Goal: Book appointment/travel/reservation: Book appointment/travel/reservation

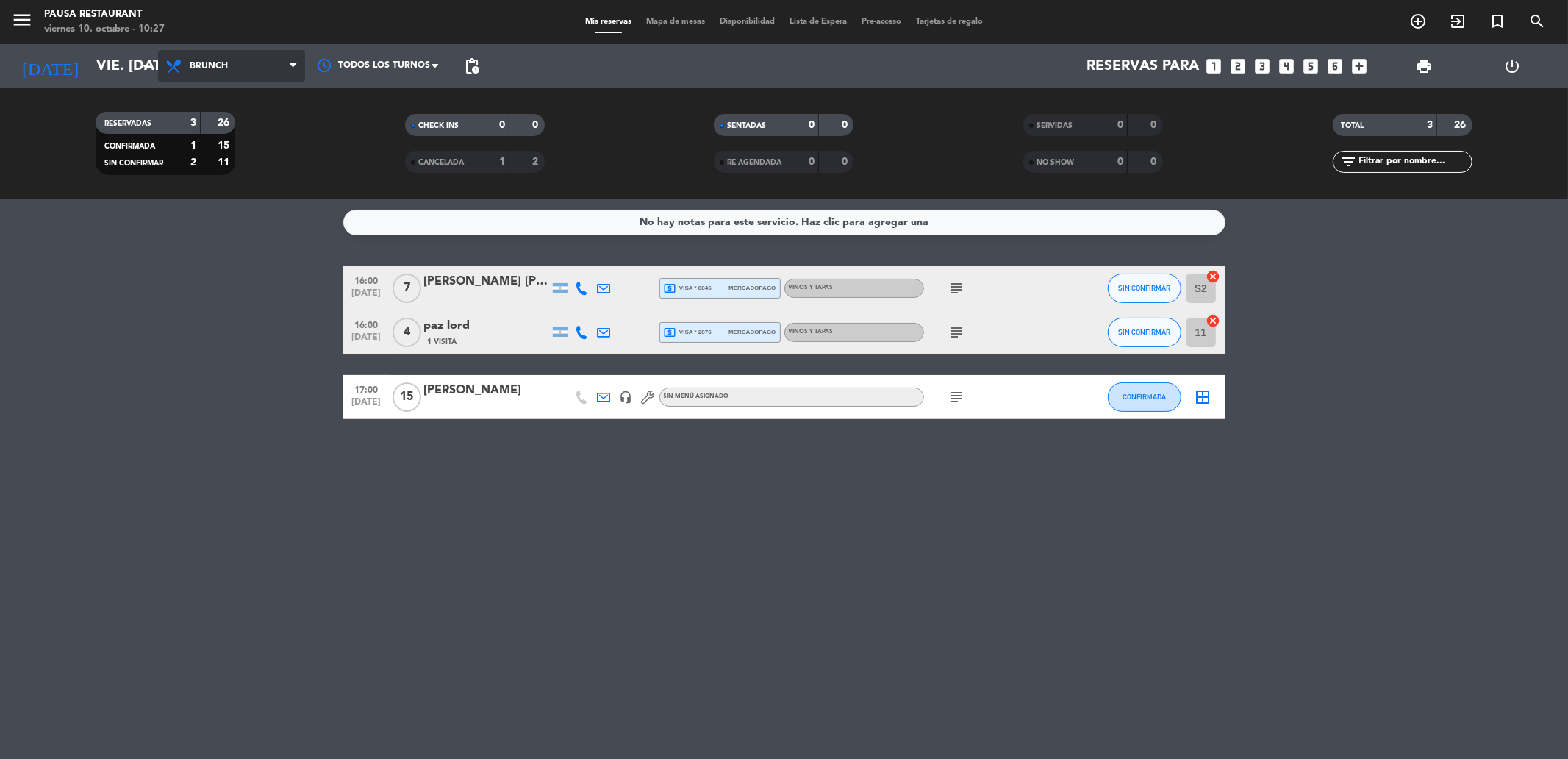
click at [290, 61] on icon at bounding box center [293, 65] width 6 height 12
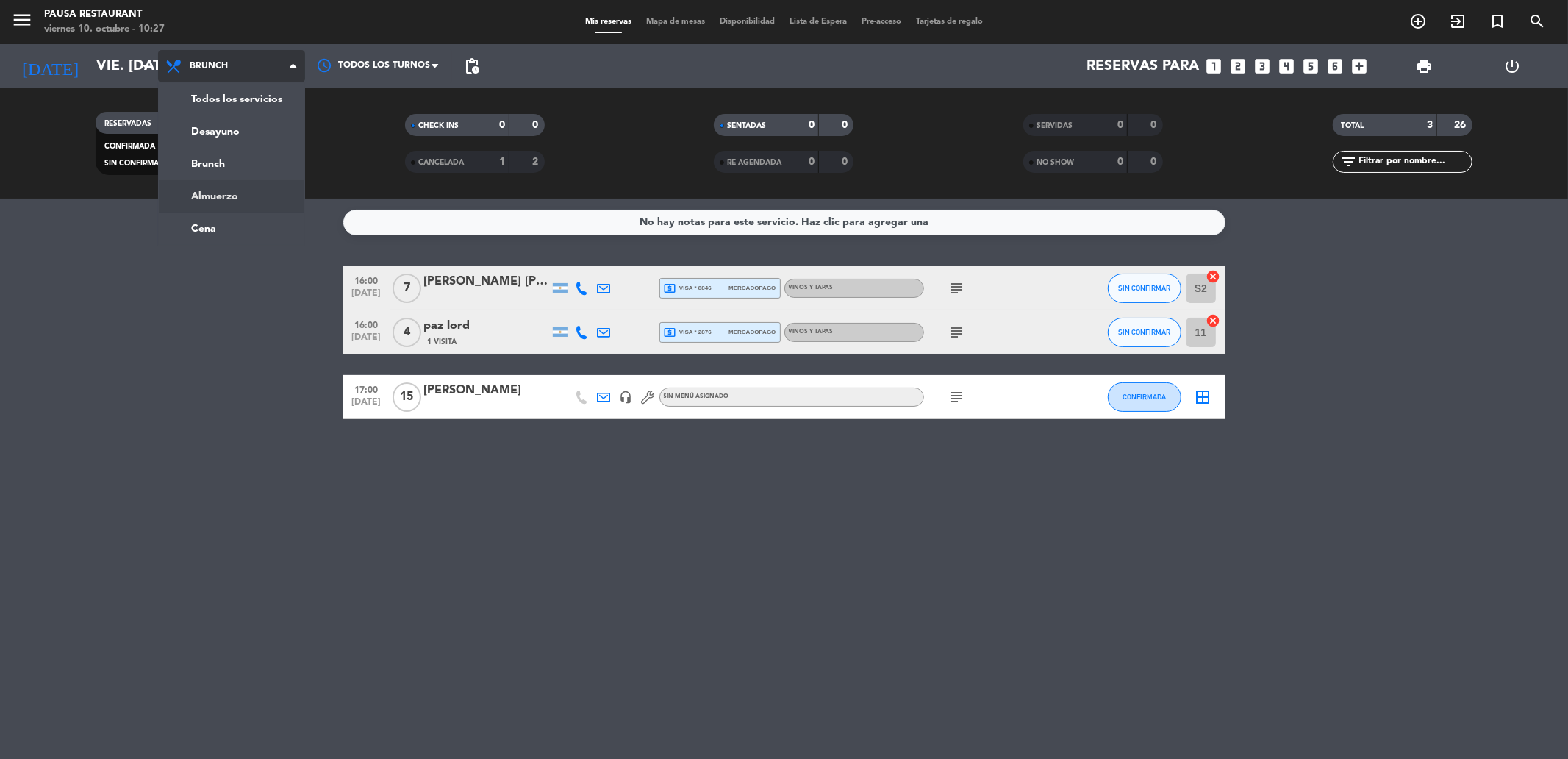
click at [275, 185] on div "menu Pausa Restaurant viernes 10. octubre - 10:27 Mis reservas Mapa de mesas Di…" at bounding box center [784, 99] width 1568 height 199
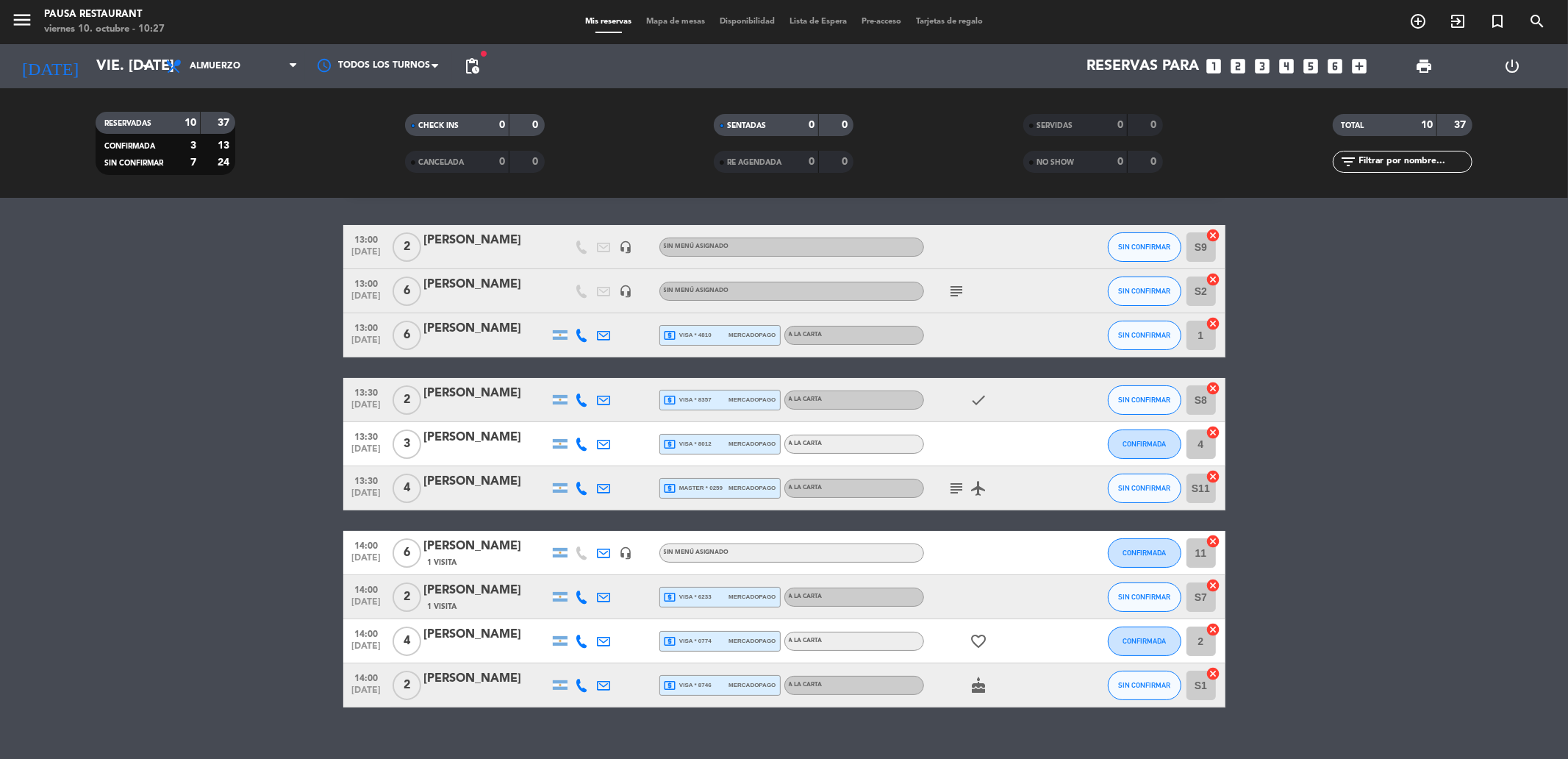
scroll to position [62, 0]
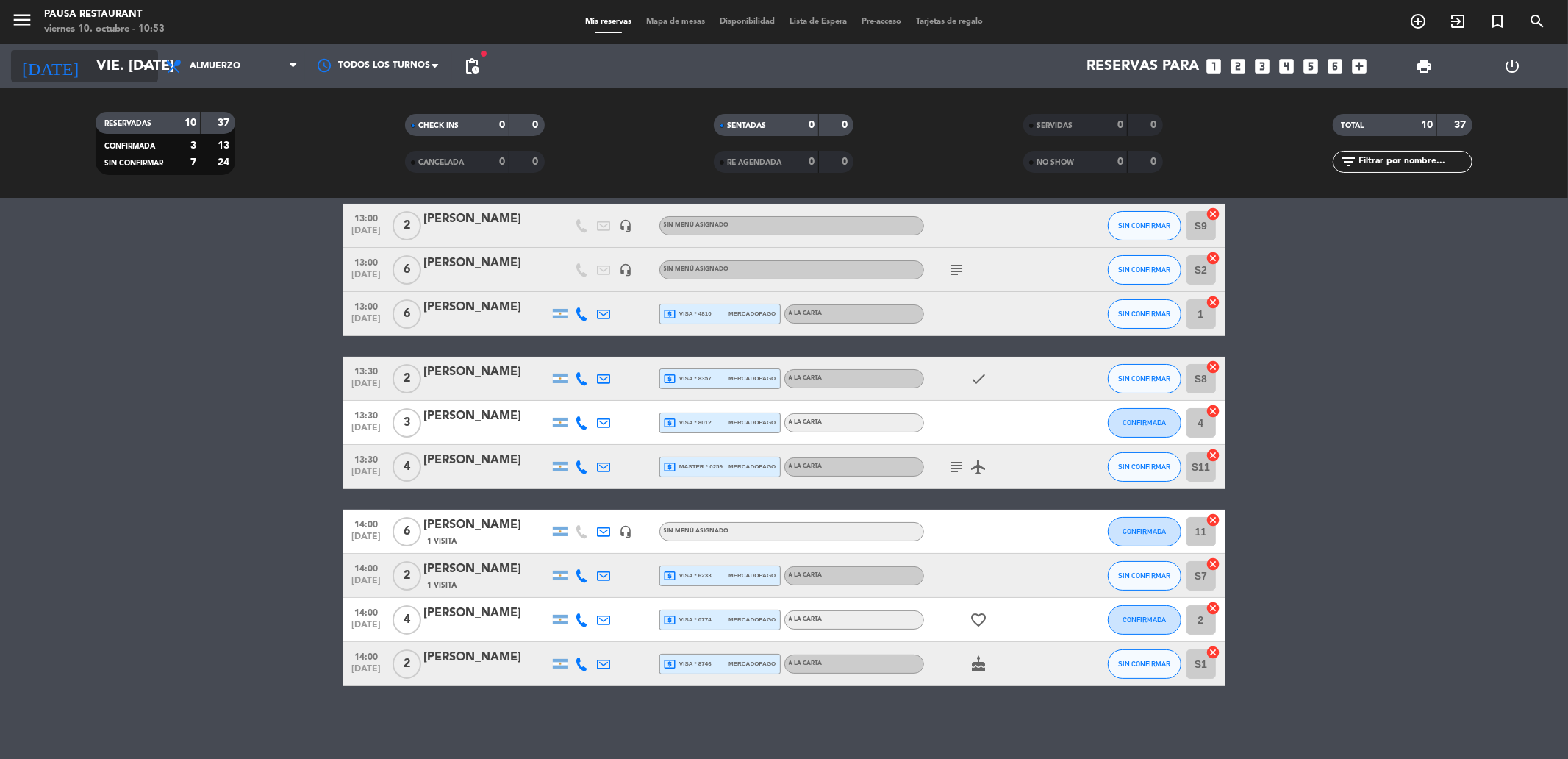
click at [137, 58] on icon "arrow_drop_down" at bounding box center [146, 66] width 18 height 18
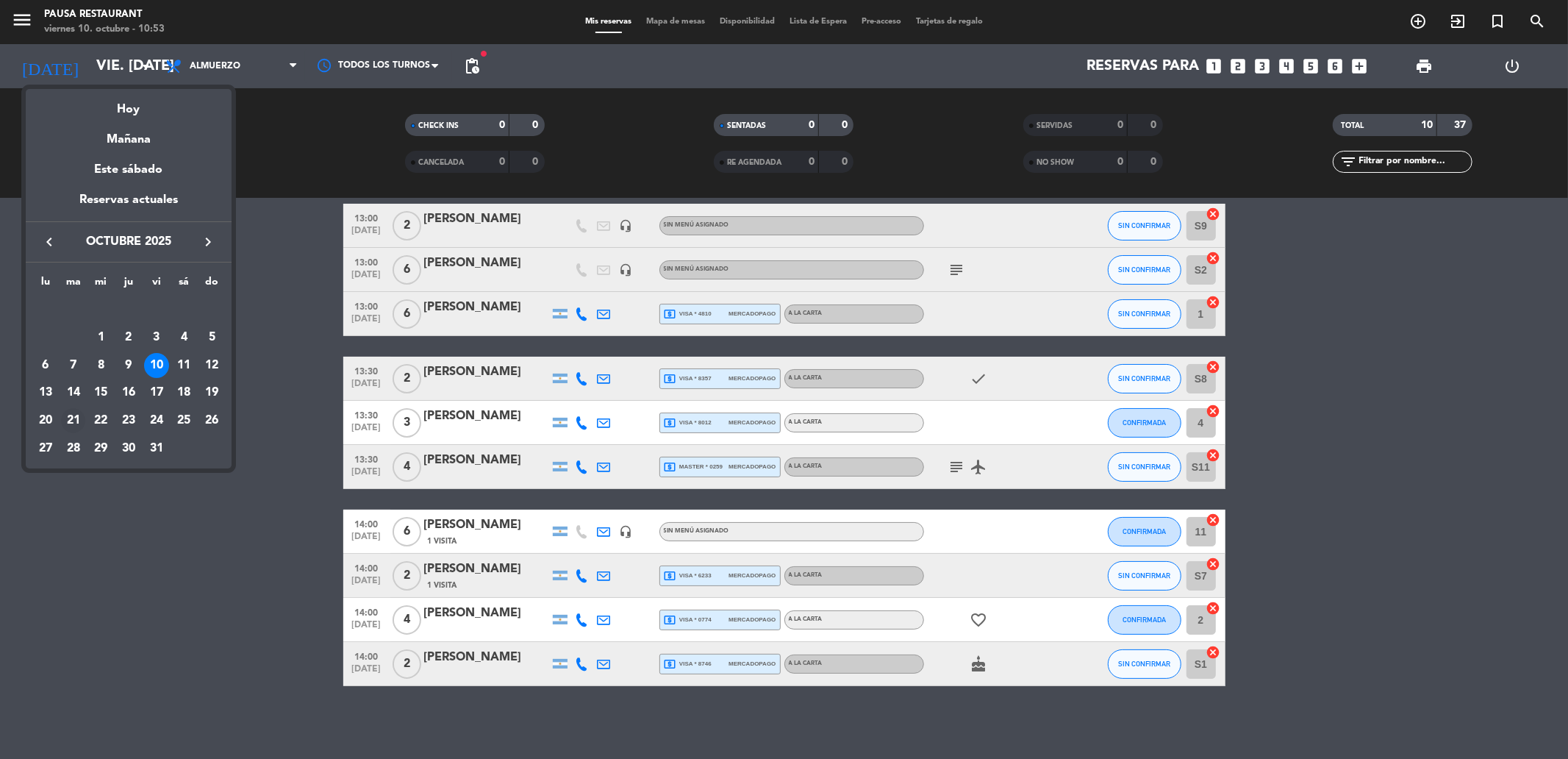
click at [73, 419] on div "21" at bounding box center [73, 421] width 25 height 25
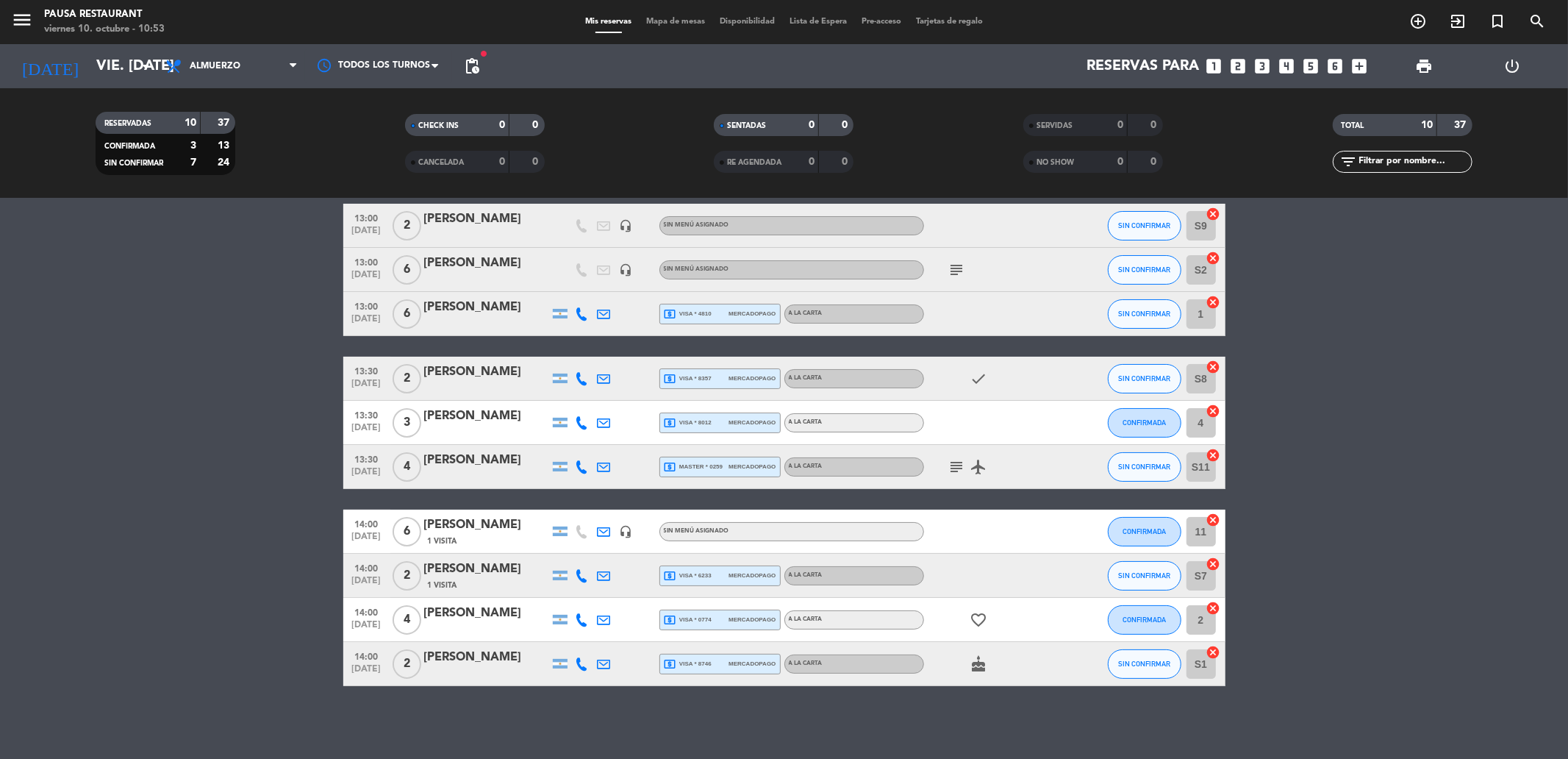
type input "[DATE] oct."
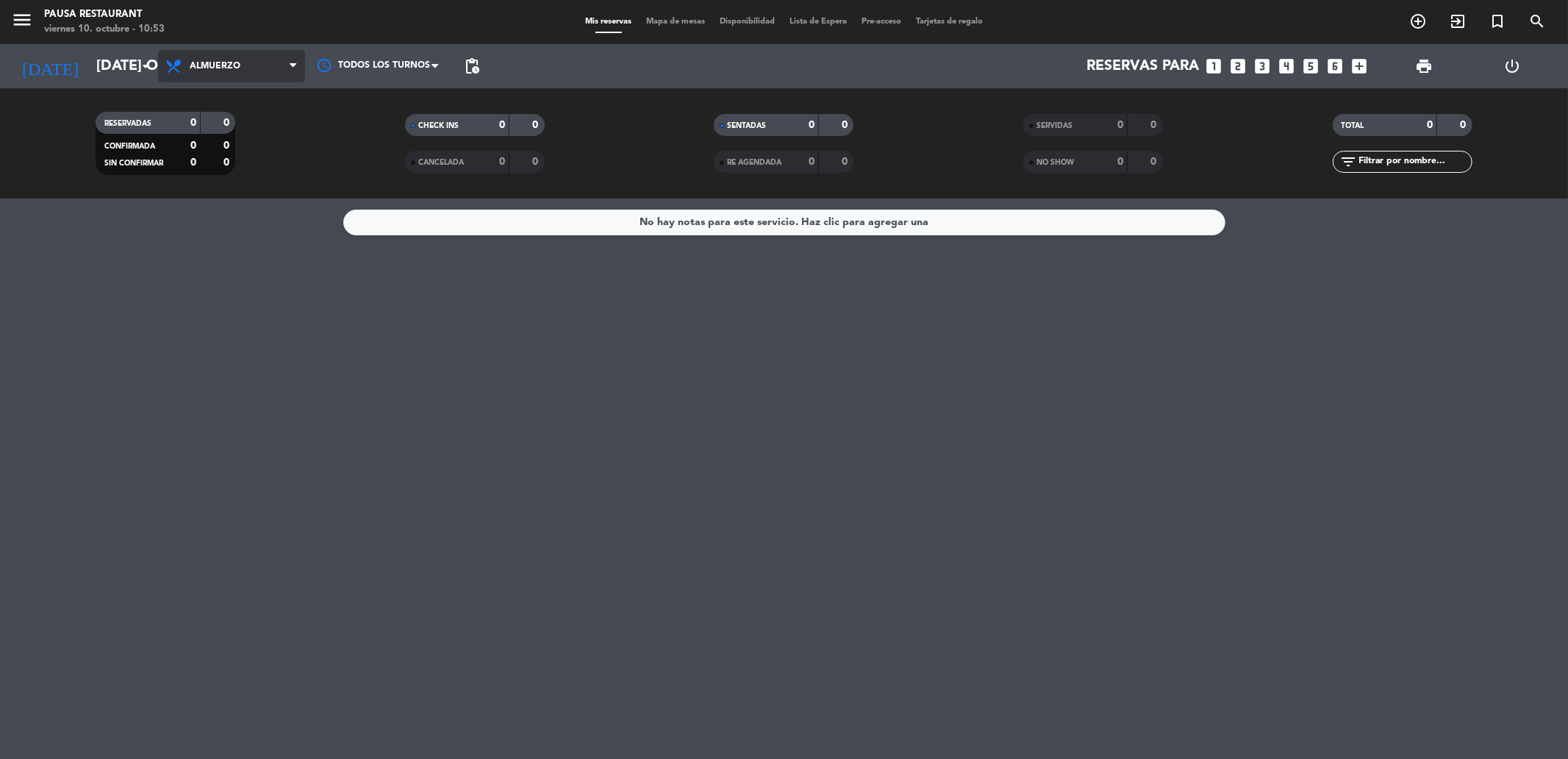
click at [291, 66] on icon at bounding box center [293, 65] width 6 height 12
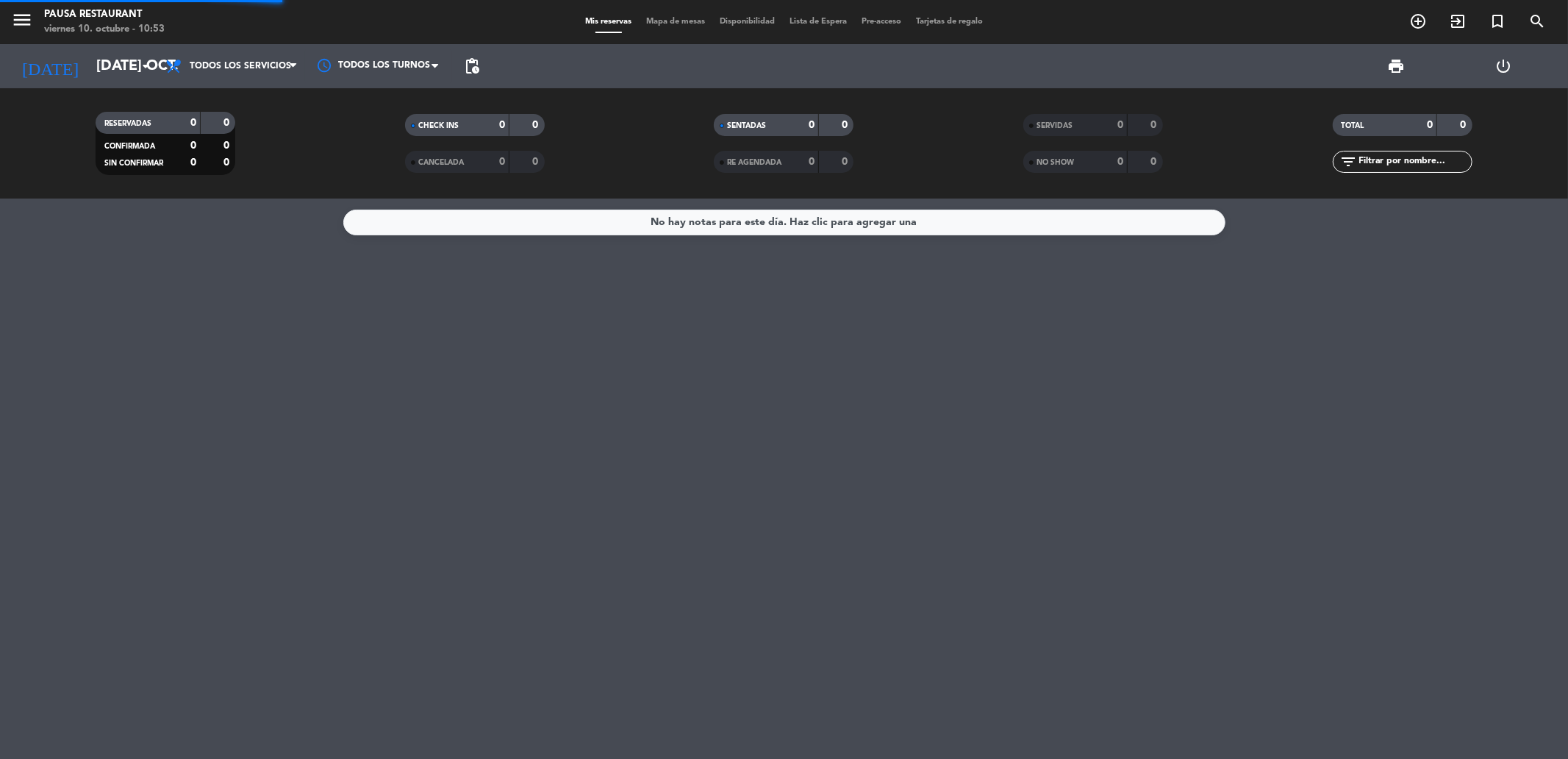
drag, startPoint x: 262, startPoint y: 88, endPoint x: 777, endPoint y: 4, distance: 521.8
click at [266, 86] on div "Todos los servicios Desayuno Brunch Almuerzo Cena Todos los servicios Todos los…" at bounding box center [231, 66] width 147 height 44
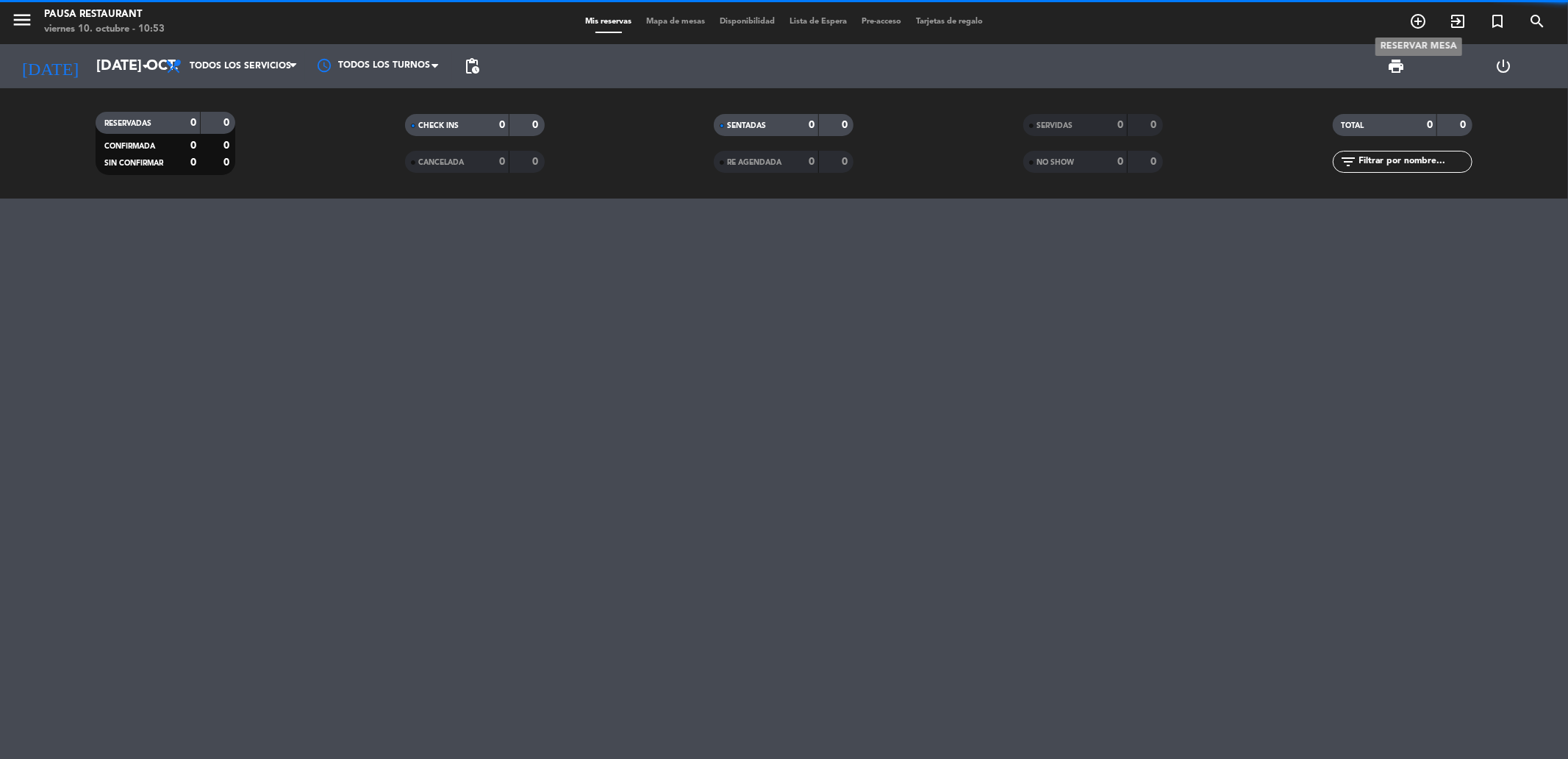
click at [1425, 16] on icon "add_circle_outline" at bounding box center [1418, 21] width 18 height 18
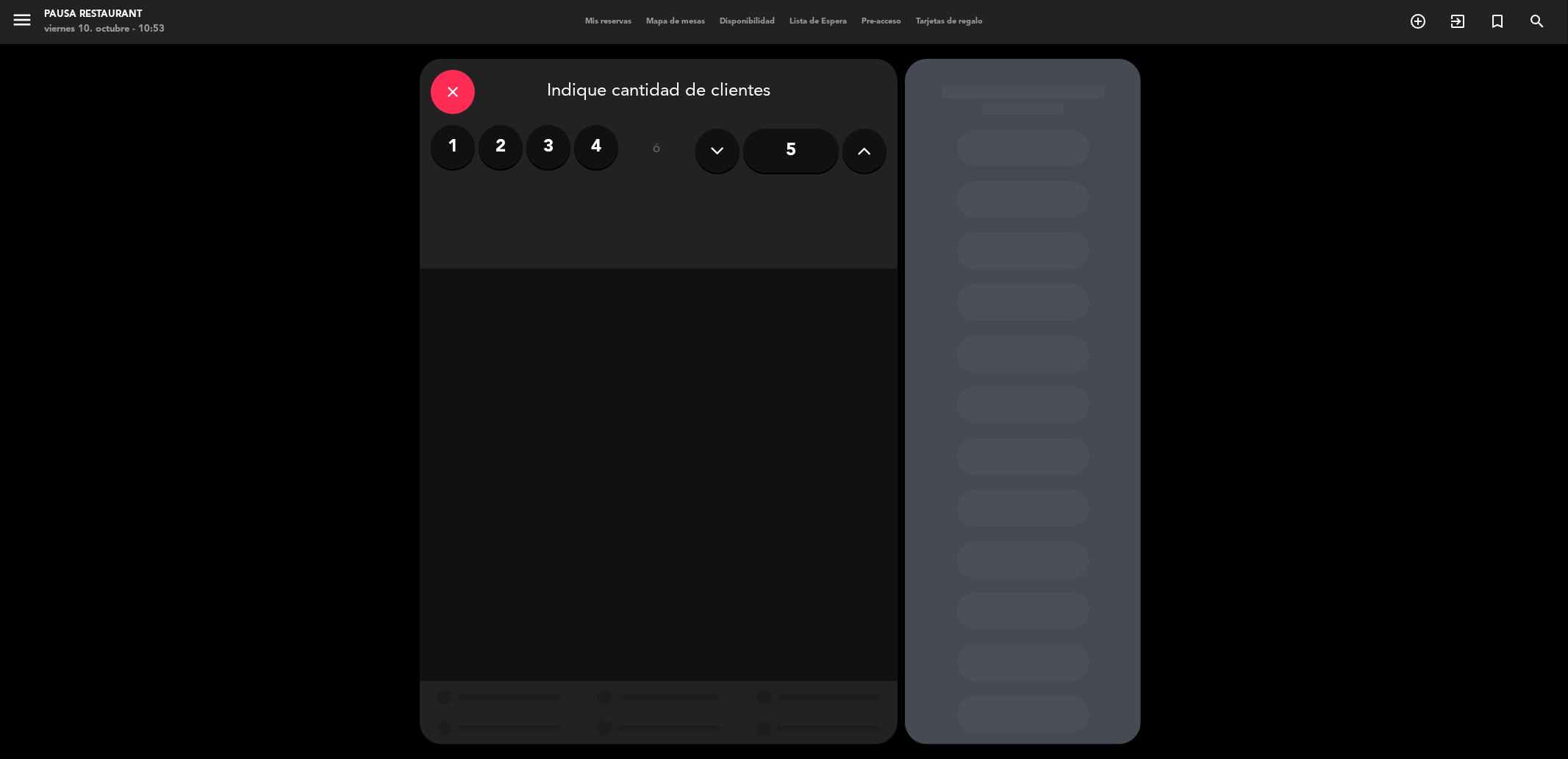
click at [598, 147] on label "4" at bounding box center [596, 147] width 44 height 44
click at [618, 204] on div "Almuerzo" at bounding box center [601, 202] width 111 height 30
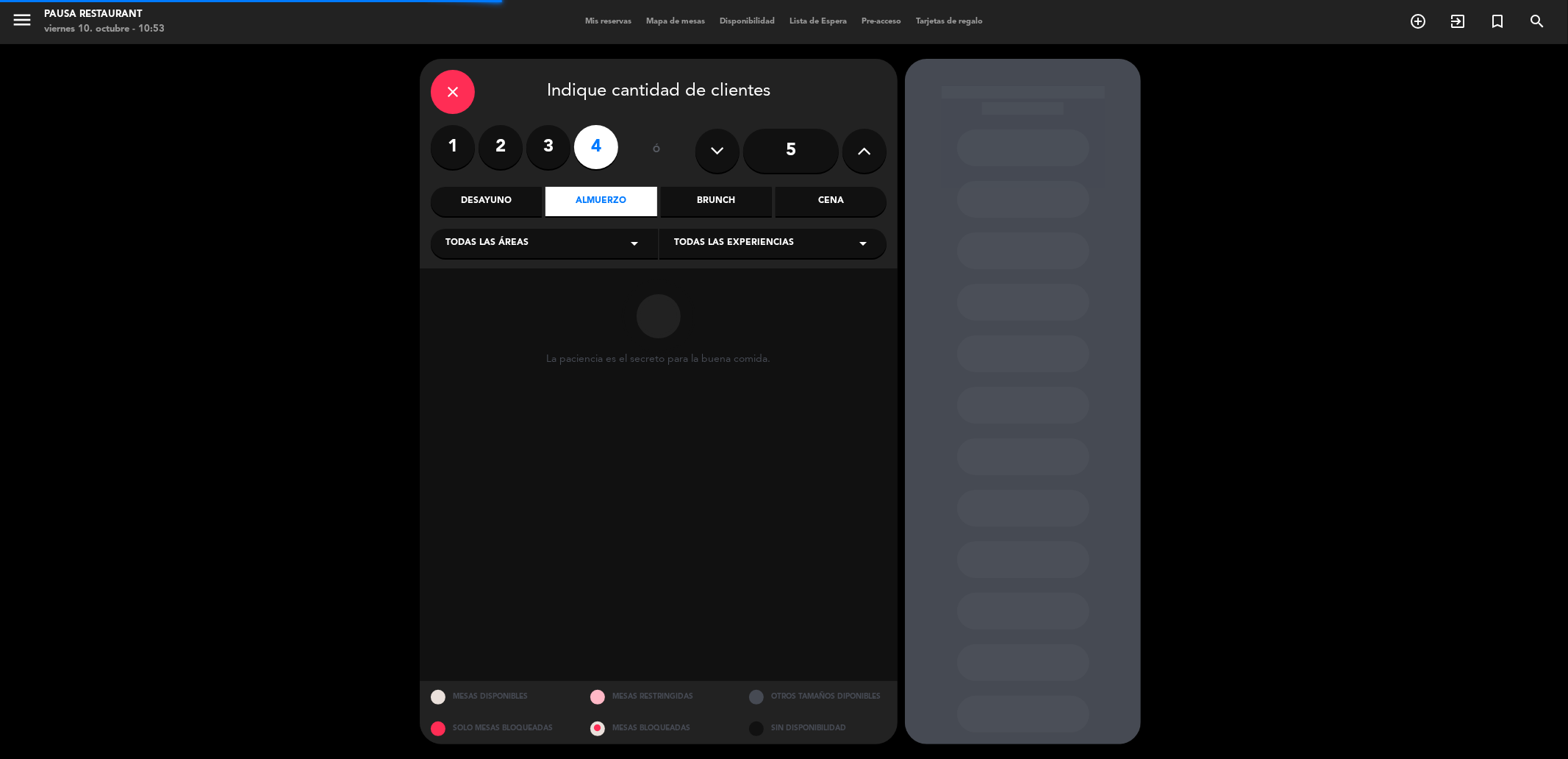
click at [630, 243] on icon "arrow_drop_down" at bounding box center [634, 243] width 18 height 18
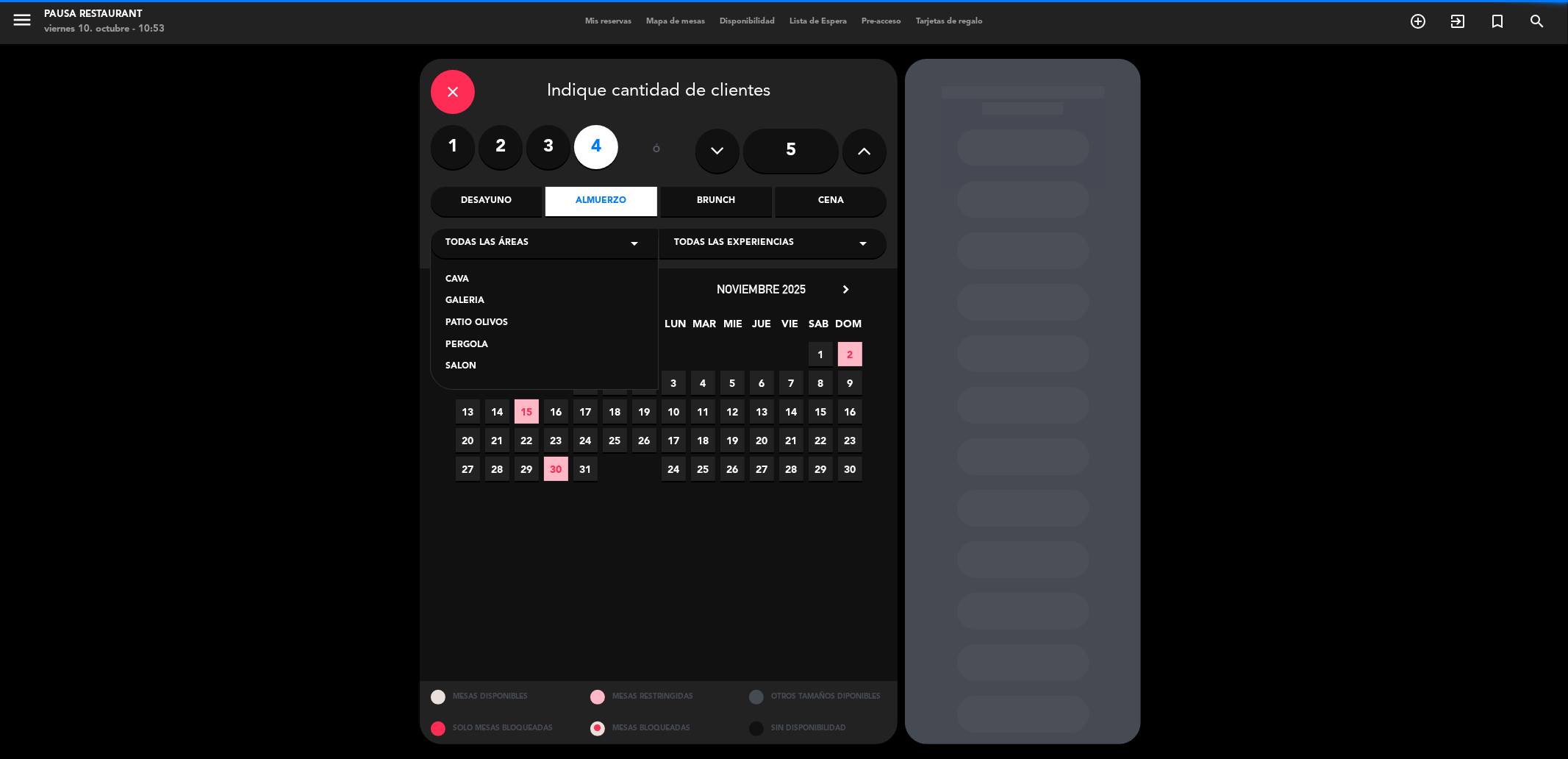
click at [478, 318] on div "PATIO OLIVOS" at bounding box center [544, 323] width 198 height 15
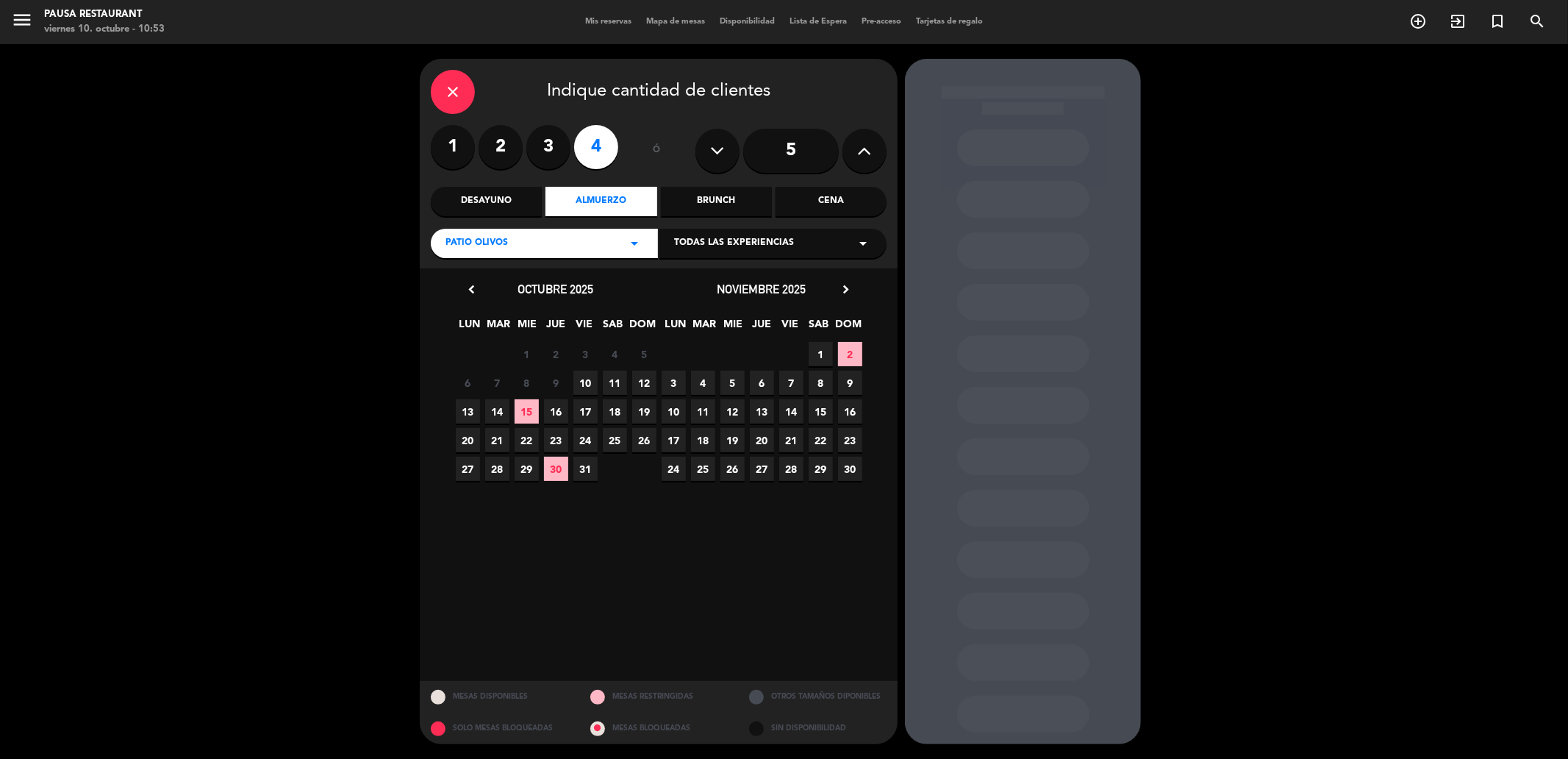
click at [490, 436] on span "21" at bounding box center [497, 440] width 24 height 24
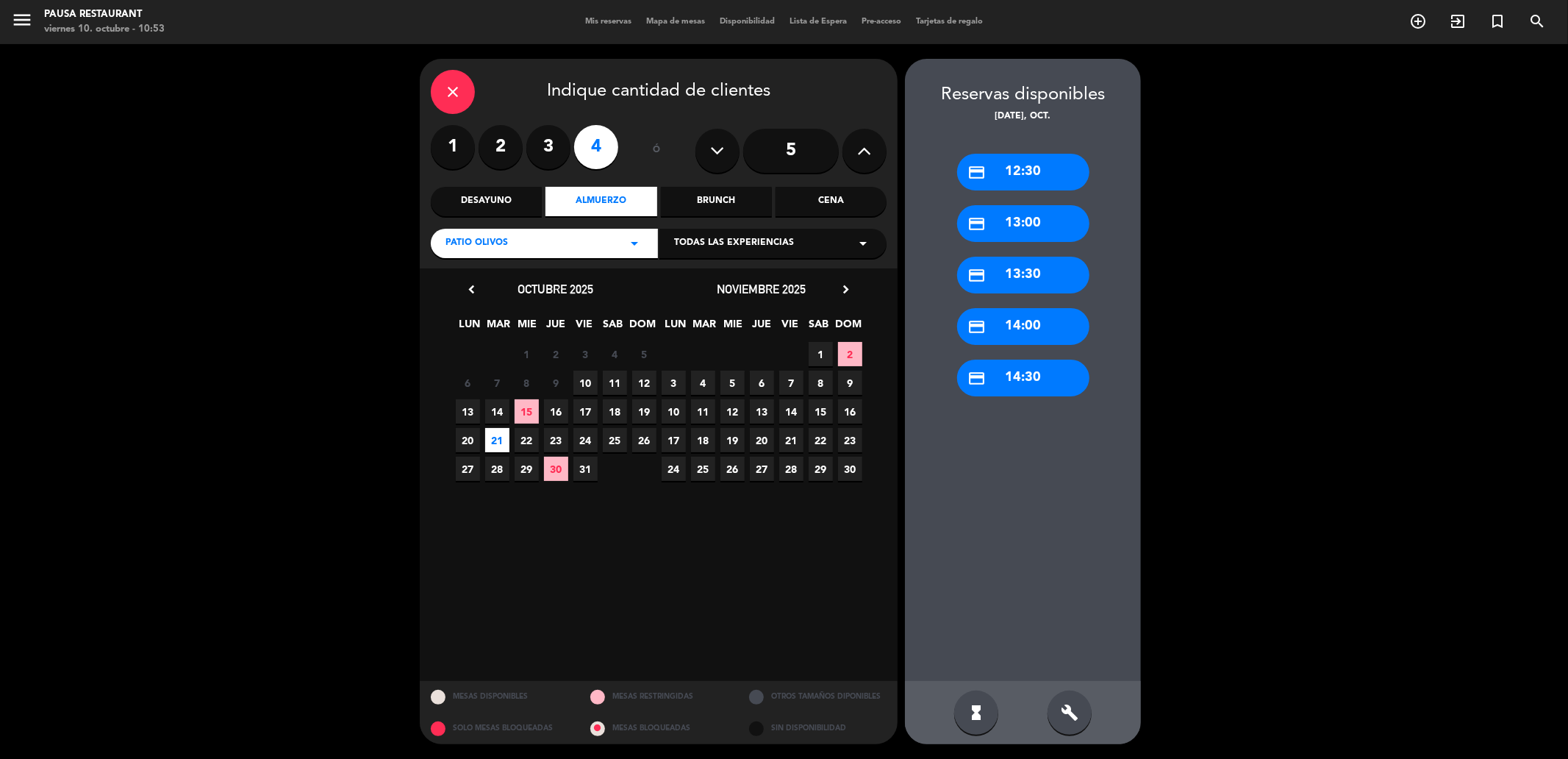
click at [1053, 265] on div "credit_card 13:30" at bounding box center [1024, 274] width 132 height 37
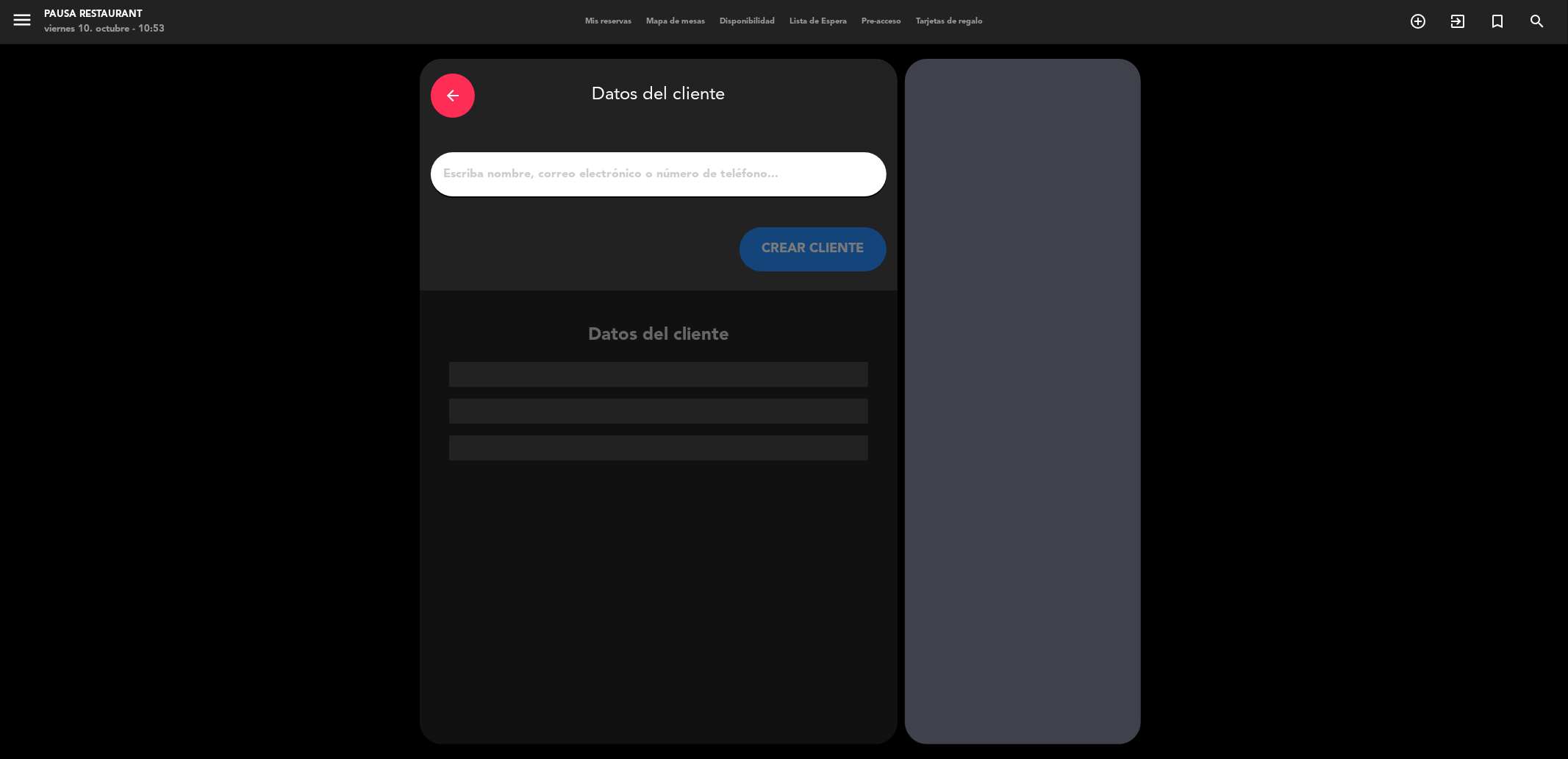
click at [574, 175] on input "1" at bounding box center [658, 174] width 434 height 20
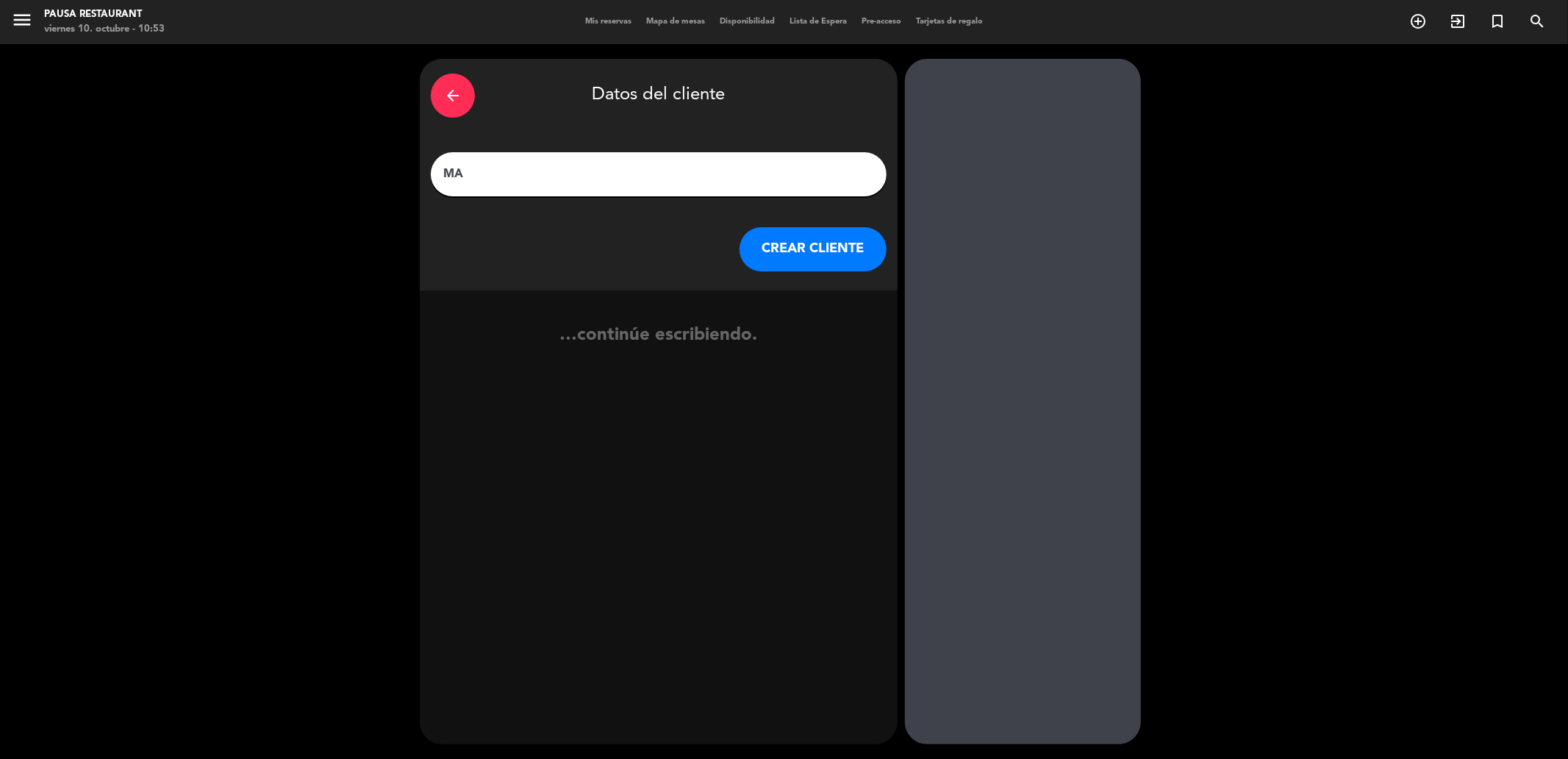
type input "M"
type input "MAJO VIAJES.."
drag, startPoint x: 450, startPoint y: 90, endPoint x: 461, endPoint y: 85, distance: 12.1
click at [461, 85] on div "arrow_back" at bounding box center [453, 95] width 44 height 44
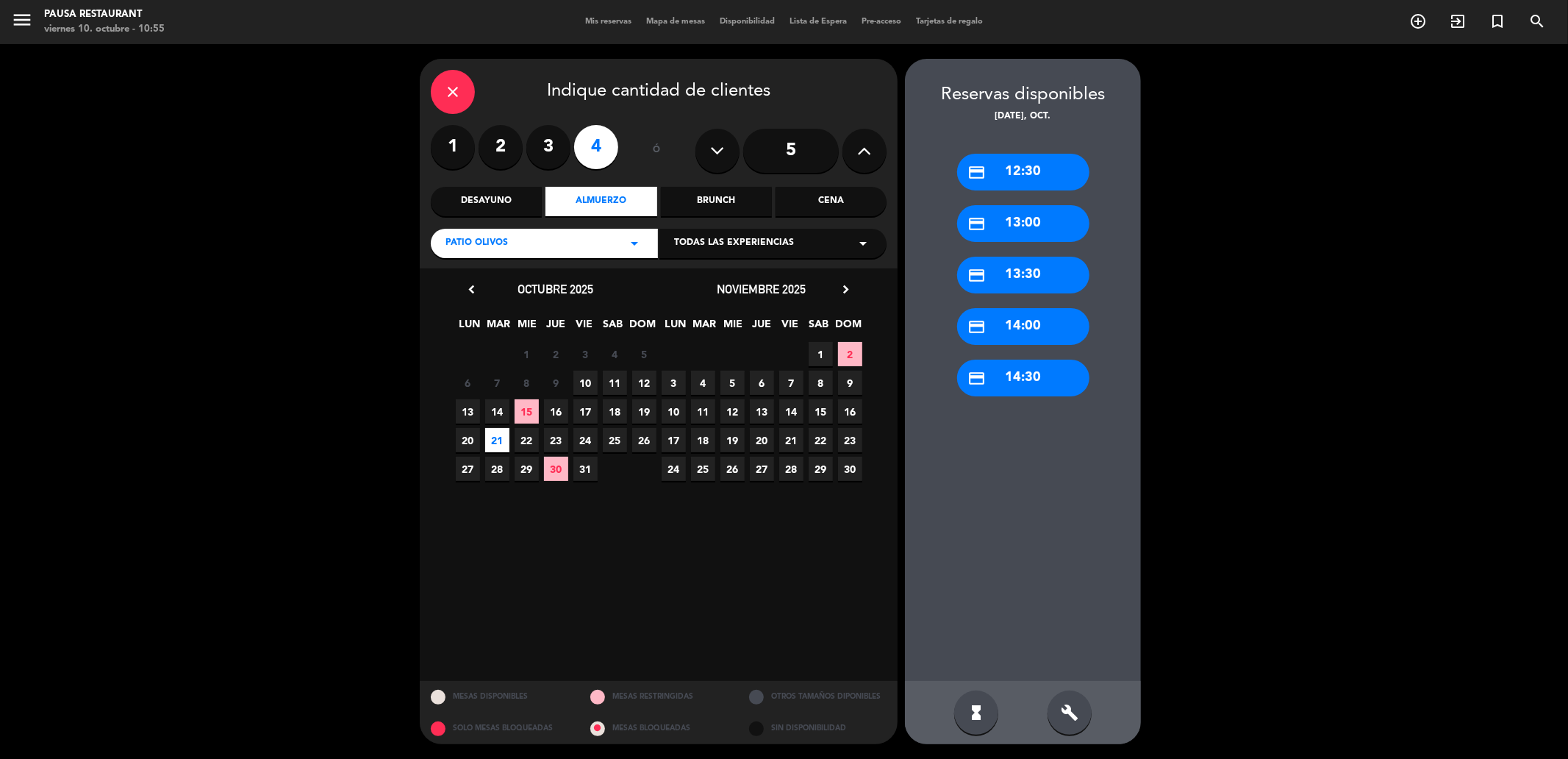
click at [451, 94] on icon "close" at bounding box center [453, 92] width 18 height 18
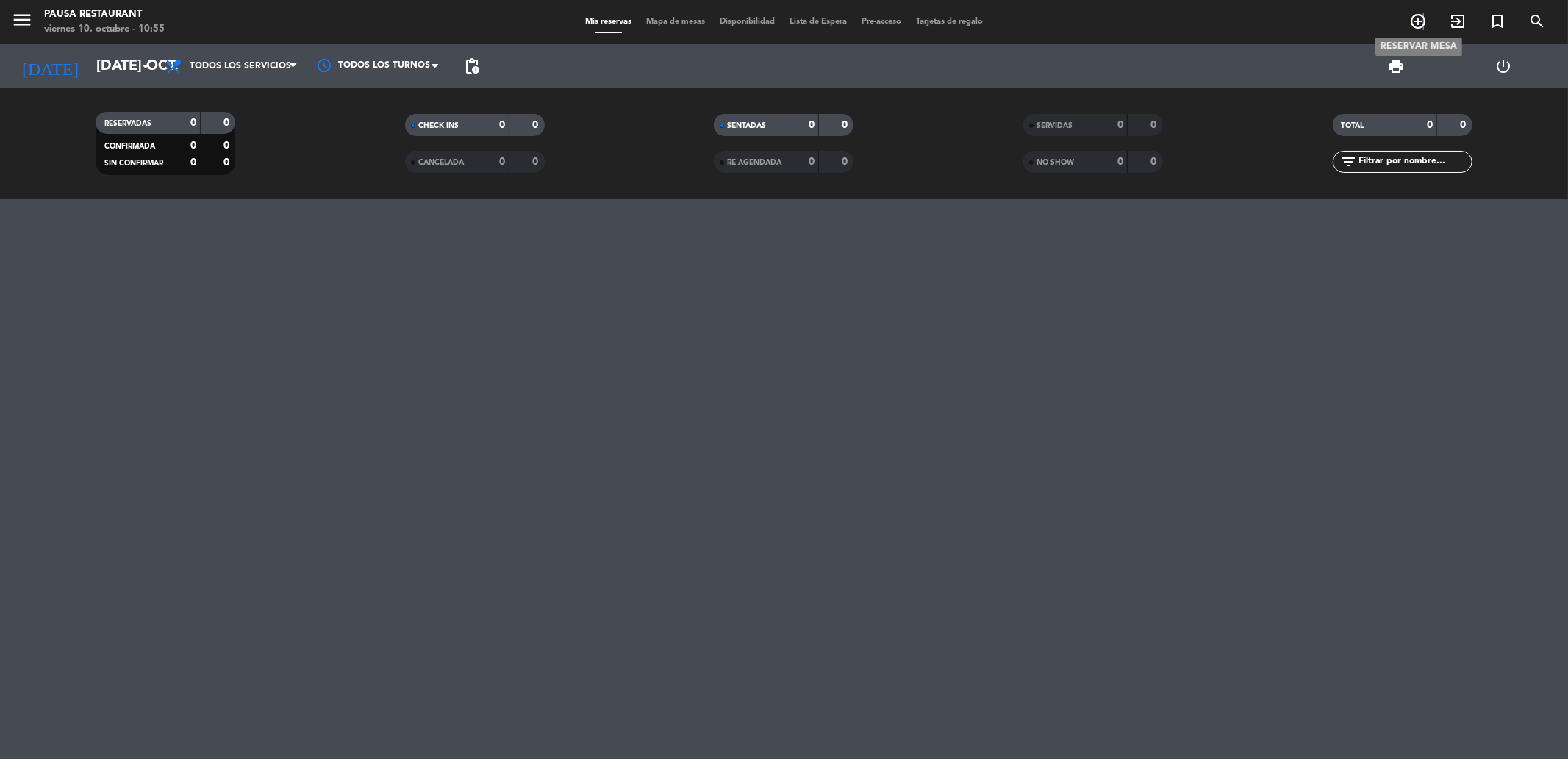
click at [1424, 24] on icon "add_circle_outline" at bounding box center [1418, 21] width 18 height 18
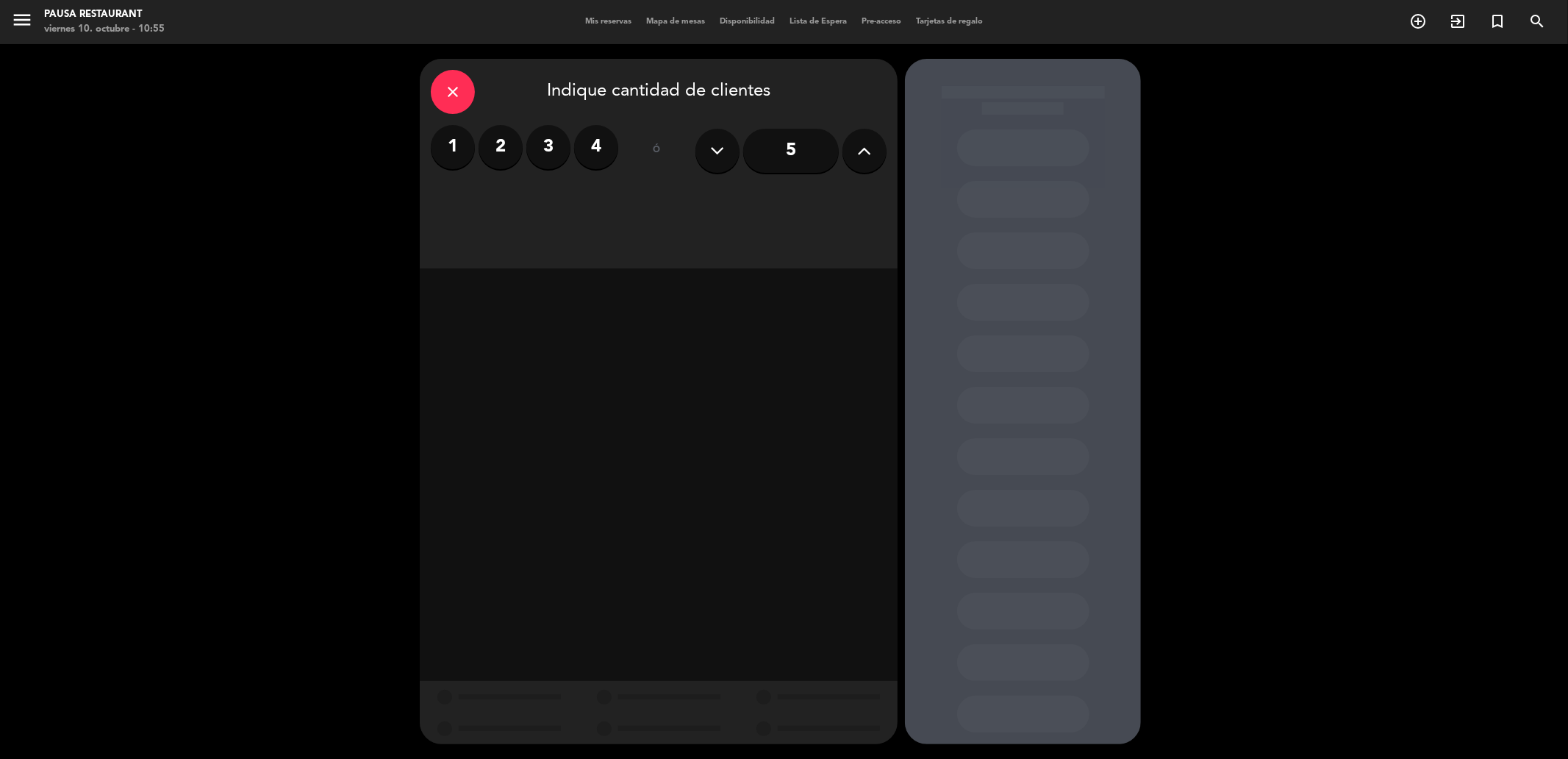
click at [451, 92] on icon "close" at bounding box center [453, 92] width 18 height 18
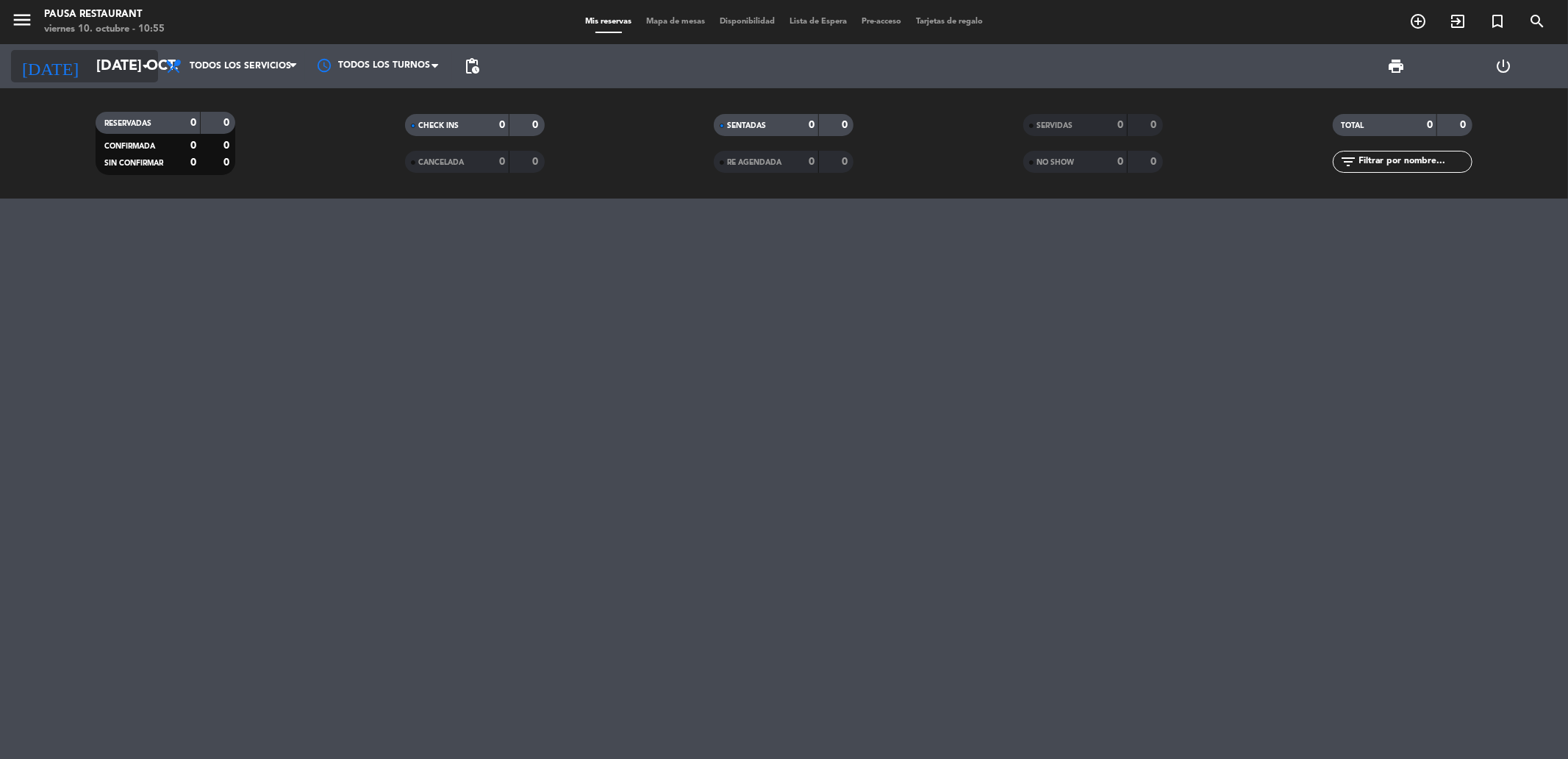
click at [141, 65] on icon "arrow_drop_down" at bounding box center [146, 66] width 18 height 18
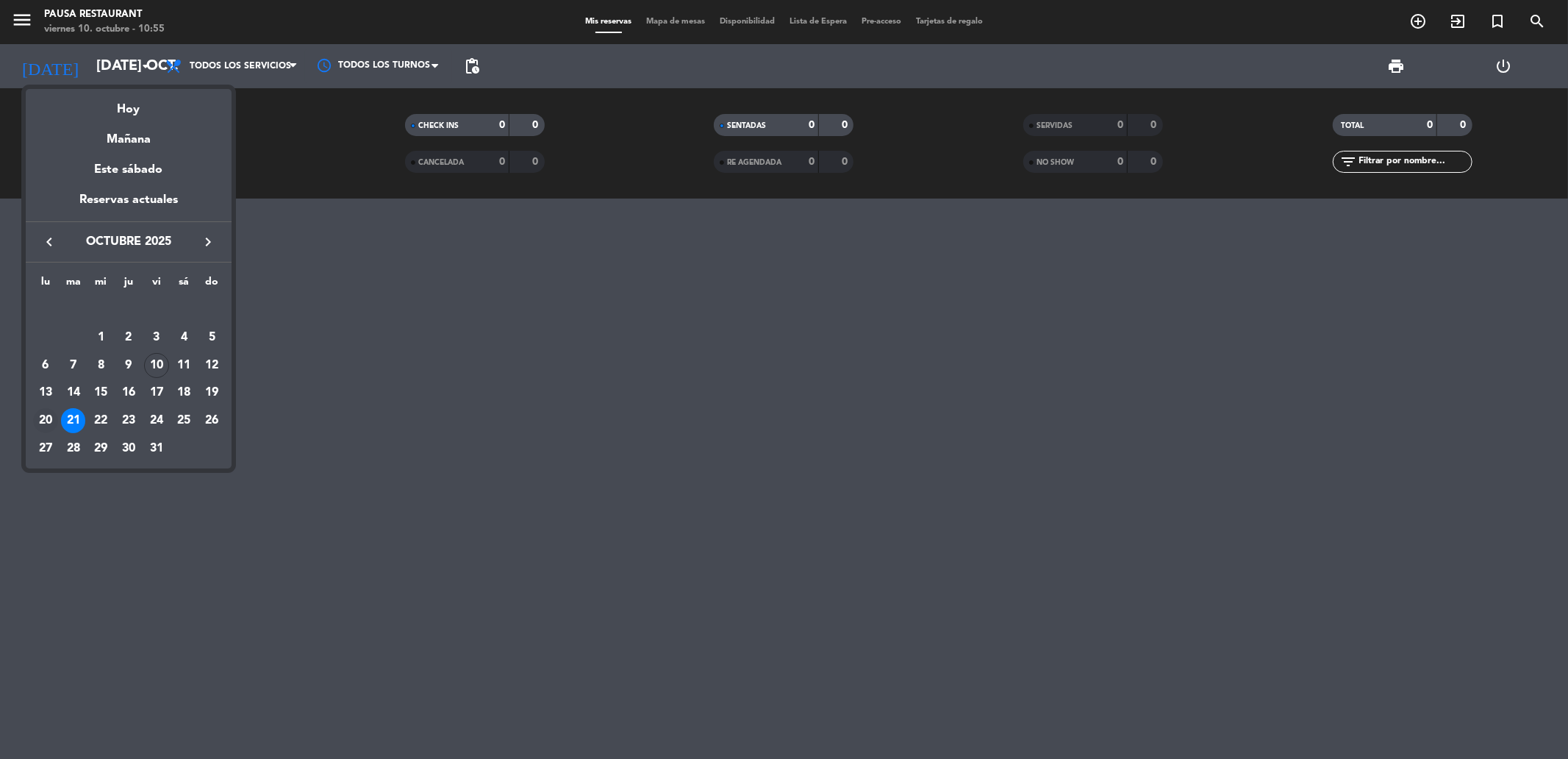
click at [48, 417] on div "20" at bounding box center [45, 421] width 25 height 25
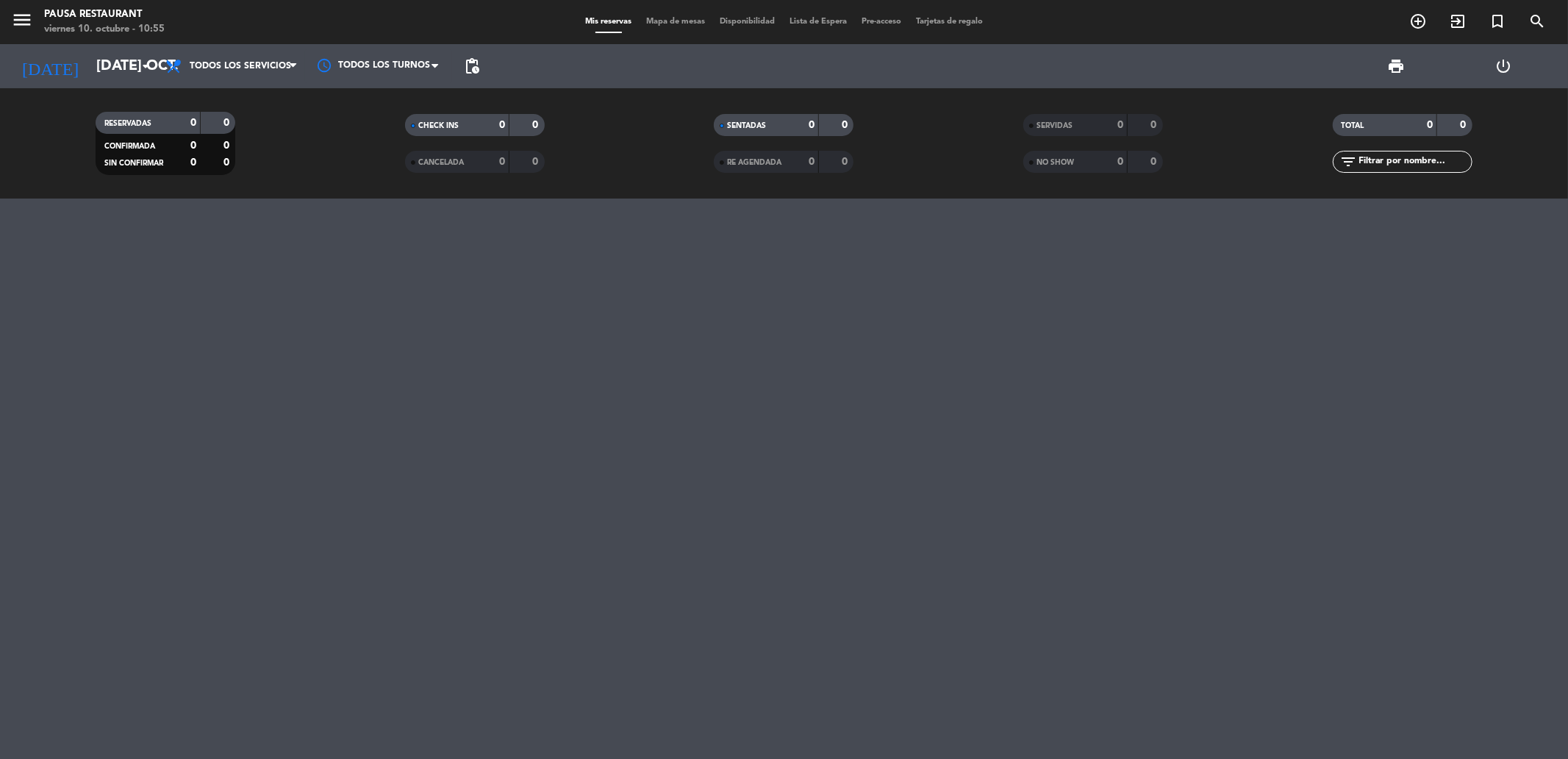
type input "lun. [DATE]"
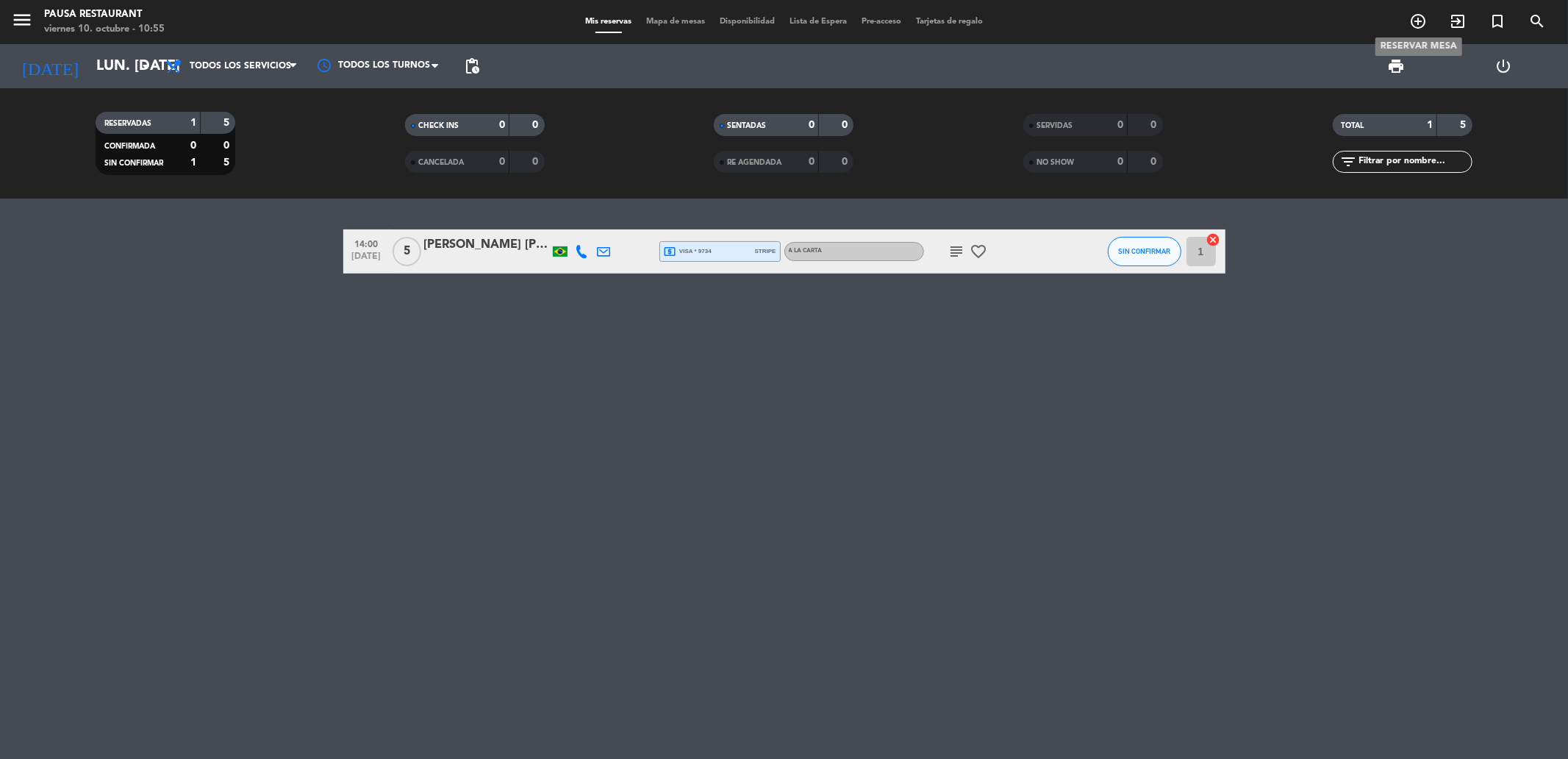
click at [1415, 18] on icon "add_circle_outline" at bounding box center [1418, 21] width 18 height 18
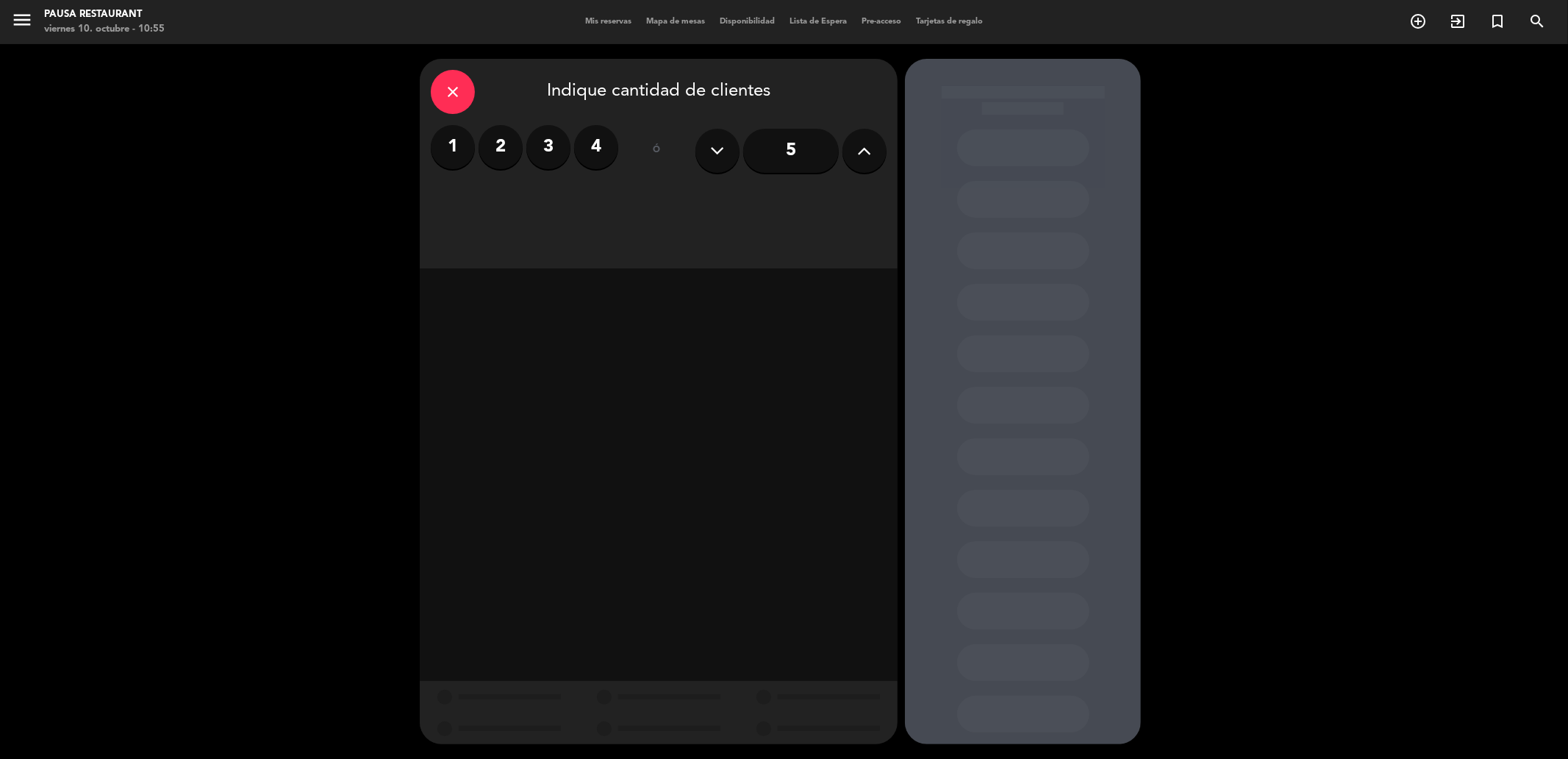
click at [592, 150] on label "4" at bounding box center [596, 147] width 44 height 44
click at [634, 199] on div "Almuerzo" at bounding box center [601, 202] width 111 height 30
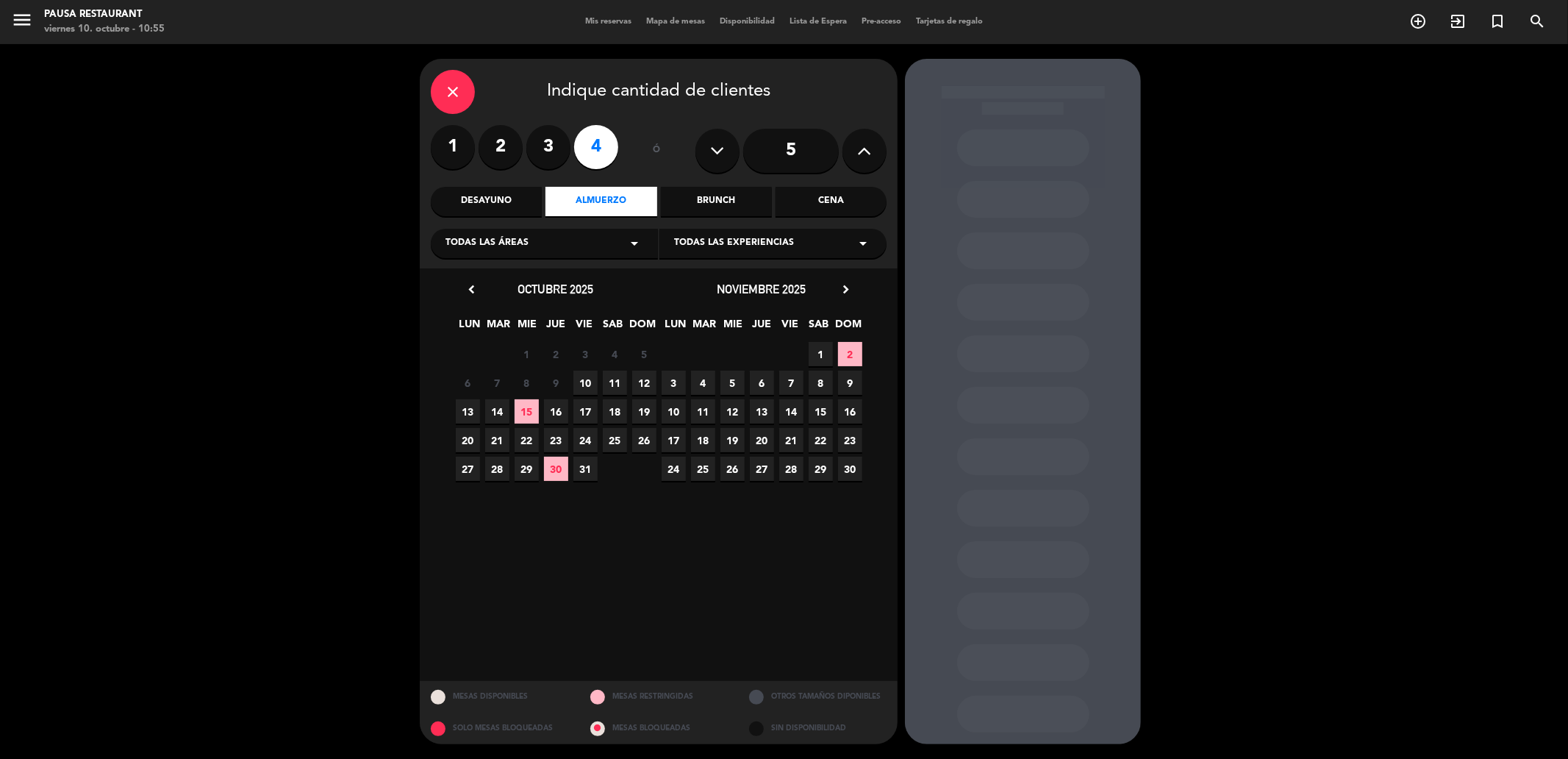
click at [473, 439] on span "20" at bounding box center [467, 440] width 24 height 24
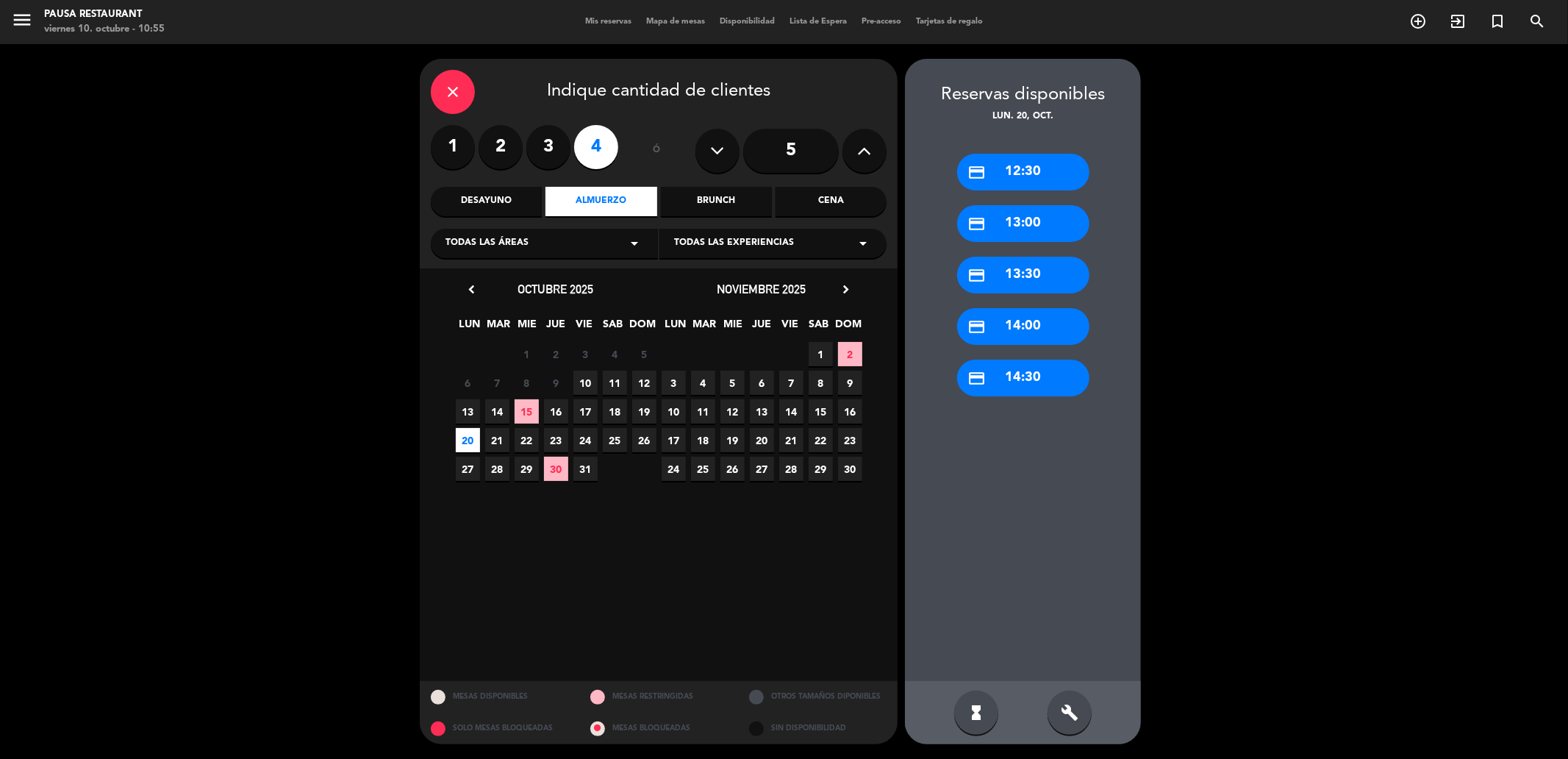
click at [1040, 269] on div "credit_card 13:30" at bounding box center [1024, 274] width 132 height 37
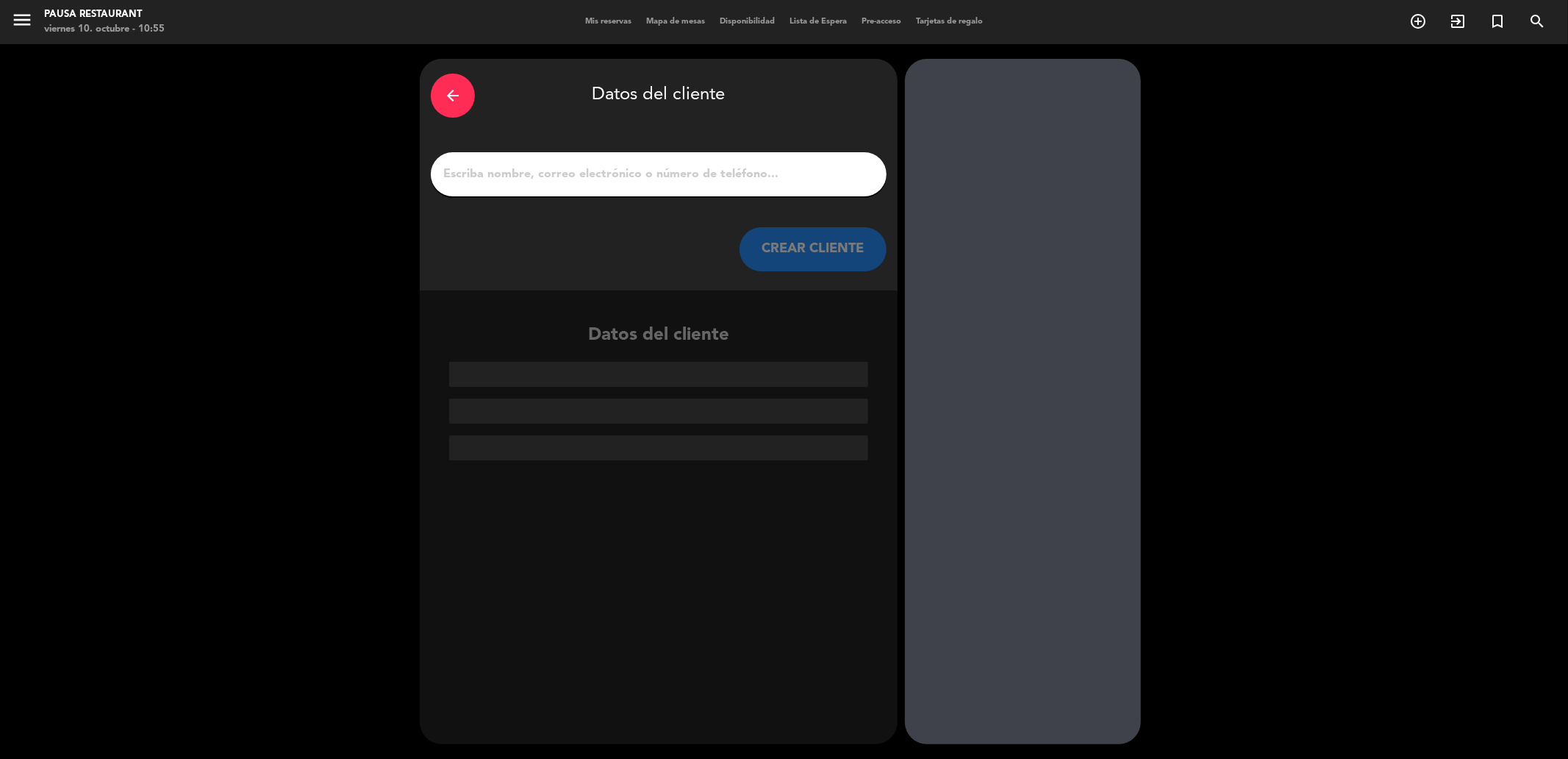
click at [520, 171] on input "1" at bounding box center [658, 174] width 434 height 20
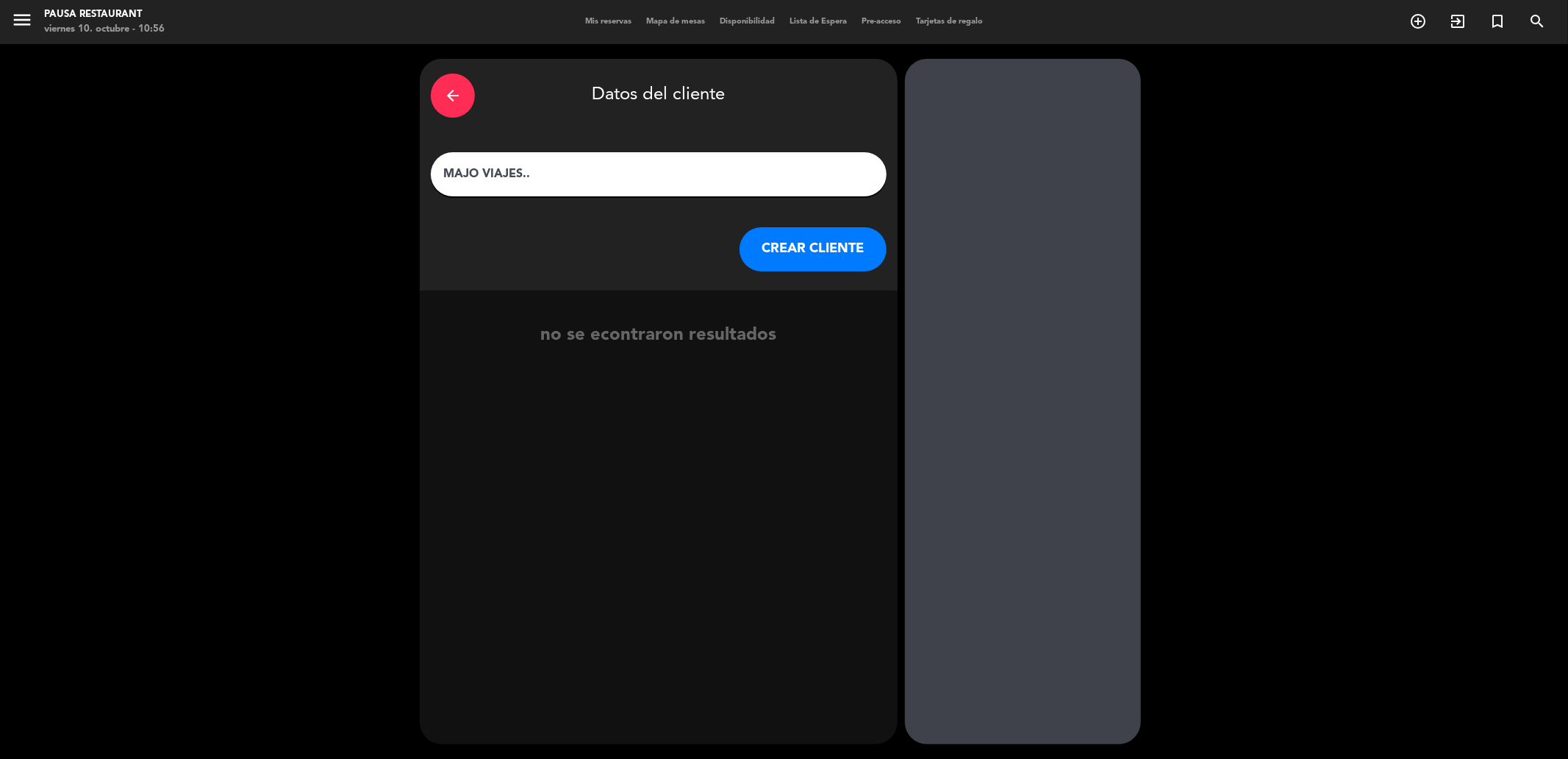
click at [542, 171] on input "MAJO VIAJES.." at bounding box center [658, 174] width 434 height 20
paste input "[DEMOGRAPHIC_DATA][PERSON_NAME]"
click at [530, 171] on input "MAJO VIAJES..[PERSON_NAME]" at bounding box center [658, 174] width 434 height 20
click at [586, 174] on input "MAJO VIAJES..[PERSON_NAME]" at bounding box center [658, 174] width 434 height 20
click at [661, 171] on input "MAJO VIAJES..[PERSON_NAME]" at bounding box center [658, 174] width 434 height 20
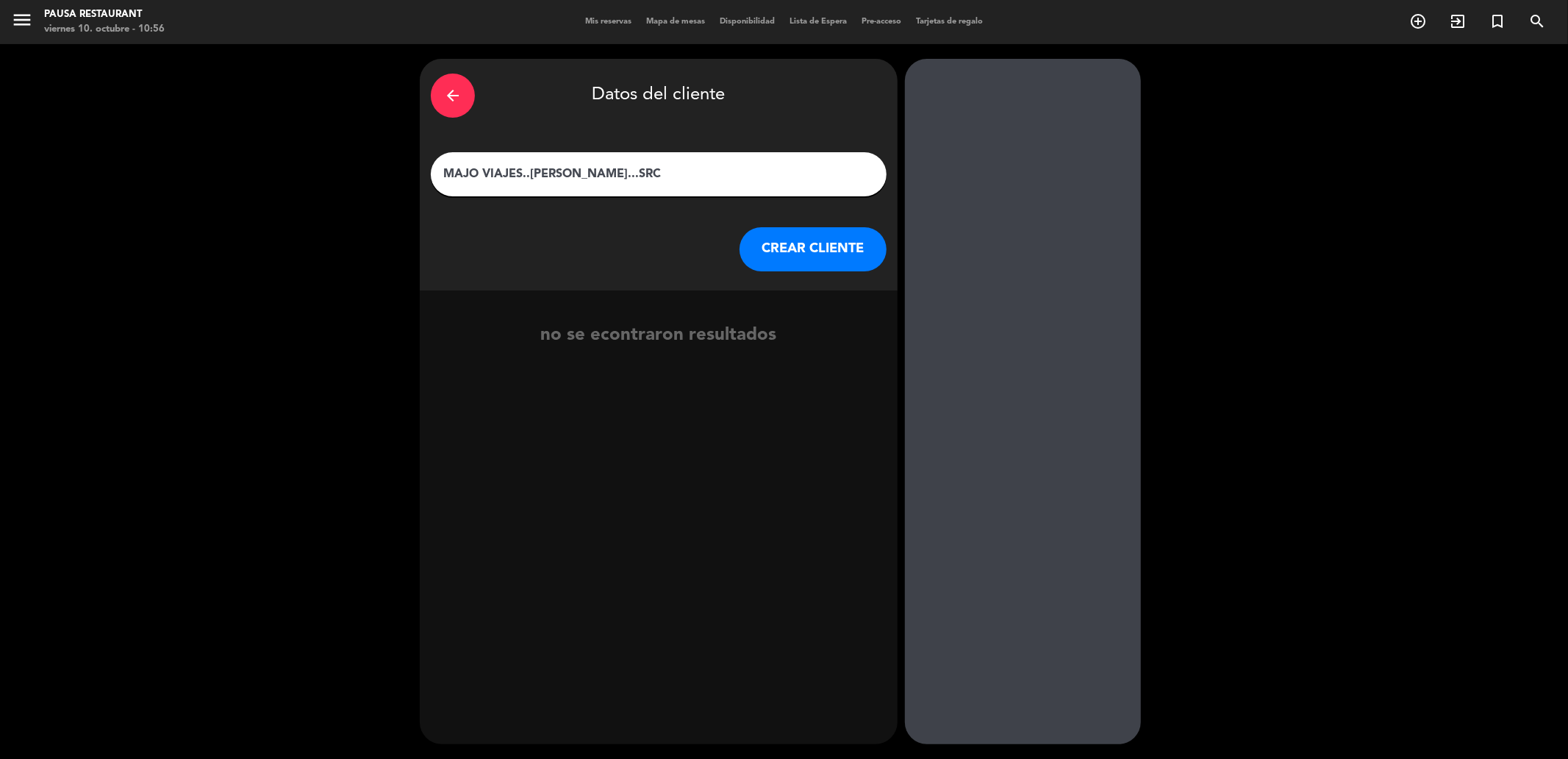
type input "MAJO VIAJES..[PERSON_NAME]...SRC"
click at [821, 232] on button "CREAR CLIENTE" at bounding box center [812, 249] width 147 height 44
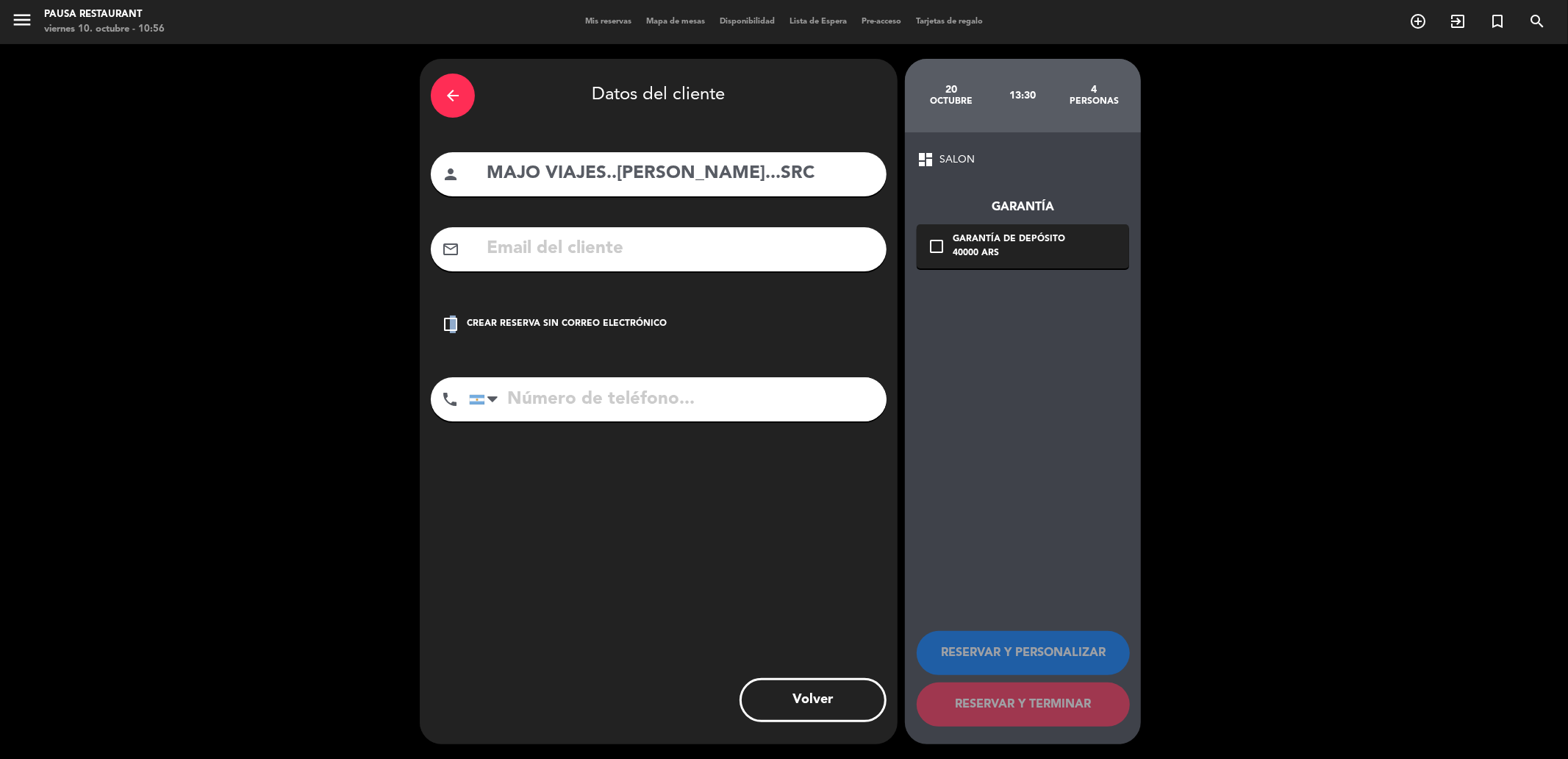
click at [454, 319] on icon "check_box_outline_blank" at bounding box center [450, 324] width 18 height 18
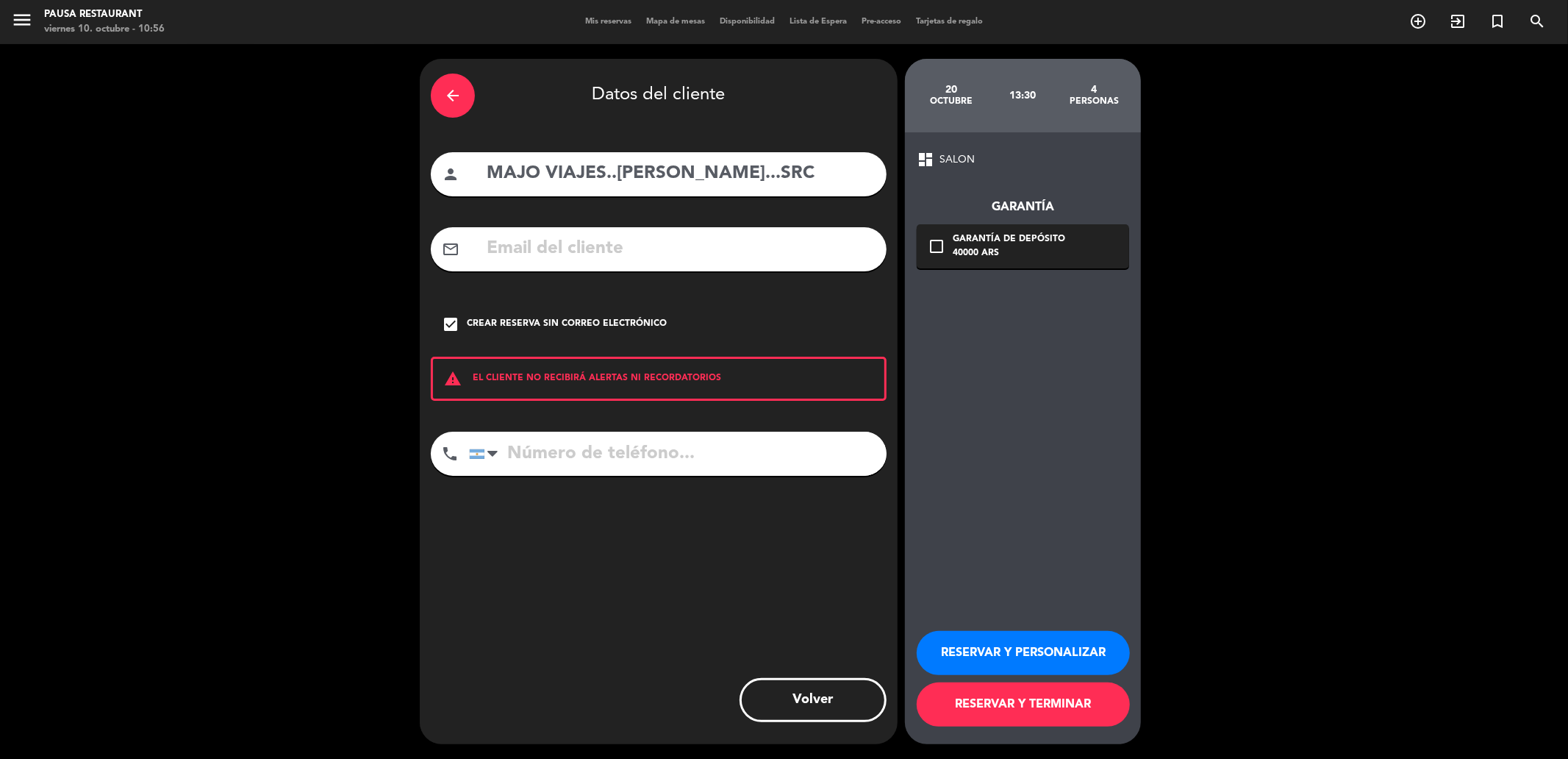
click at [939, 164] on span "SALON" at bounding box center [957, 160] width 35 height 17
click at [991, 715] on button "RESERVAR Y TERMINAR" at bounding box center [1024, 704] width 213 height 44
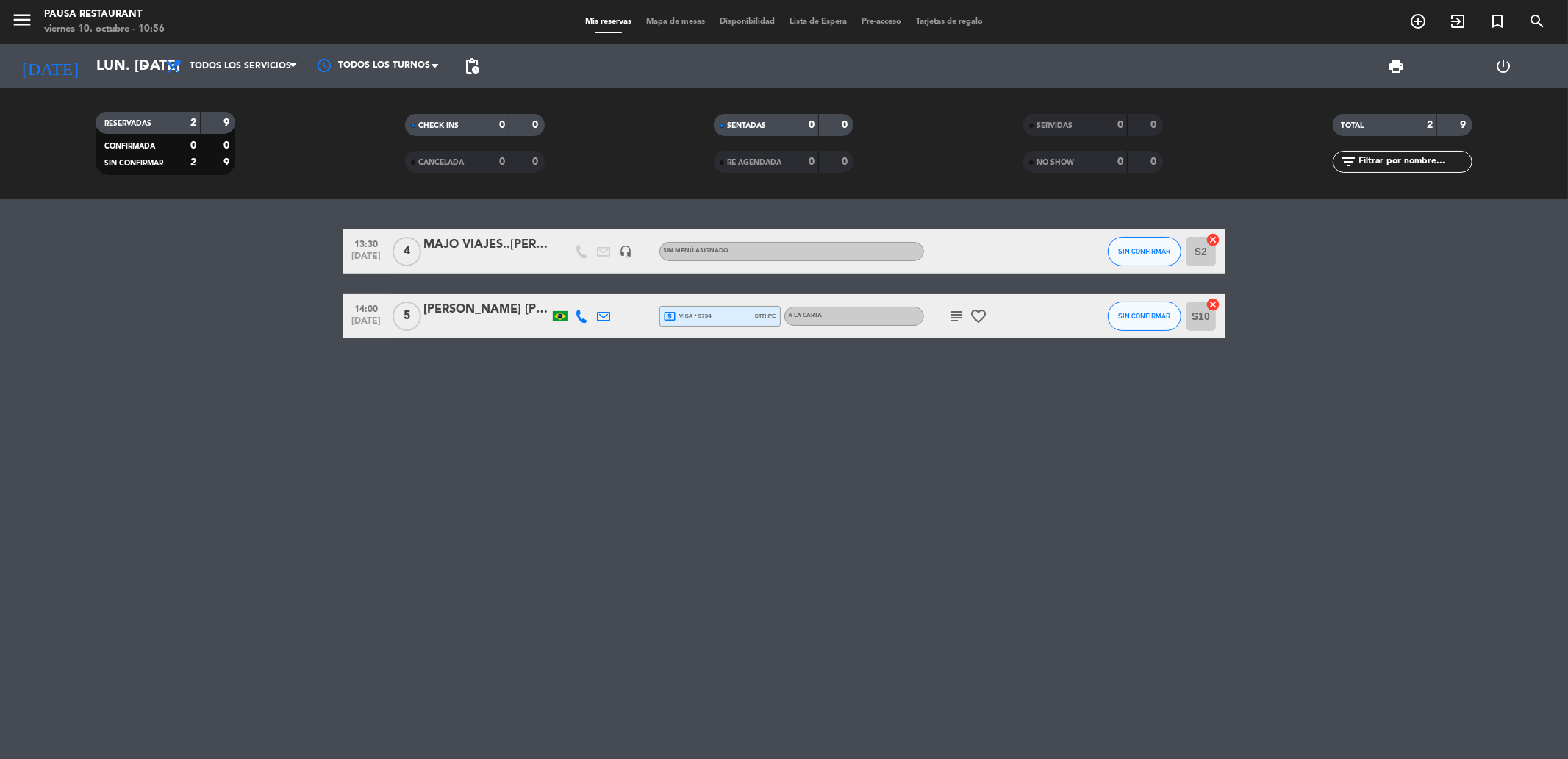
click at [496, 242] on div "MAJO VIAJES..[PERSON_NAME]...SRC" at bounding box center [487, 245] width 125 height 19
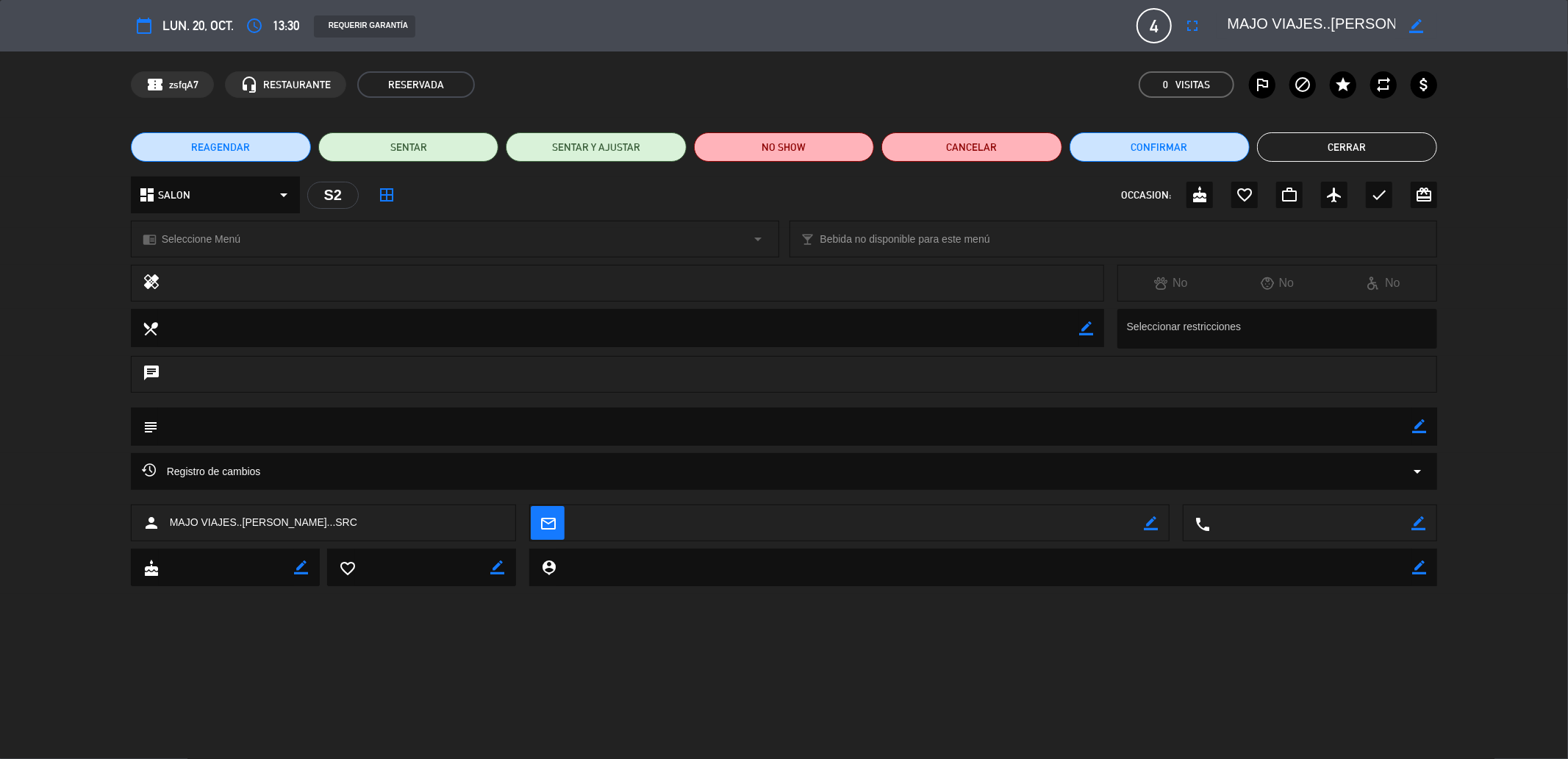
click at [1408, 423] on textarea at bounding box center [785, 426] width 1255 height 37
click at [1418, 429] on icon "border_color" at bounding box center [1419, 426] width 14 height 14
type textarea "UN MENOR"
click at [1425, 429] on icon at bounding box center [1419, 426] width 14 height 14
click at [1322, 145] on button "Cerrar" at bounding box center [1347, 147] width 180 height 30
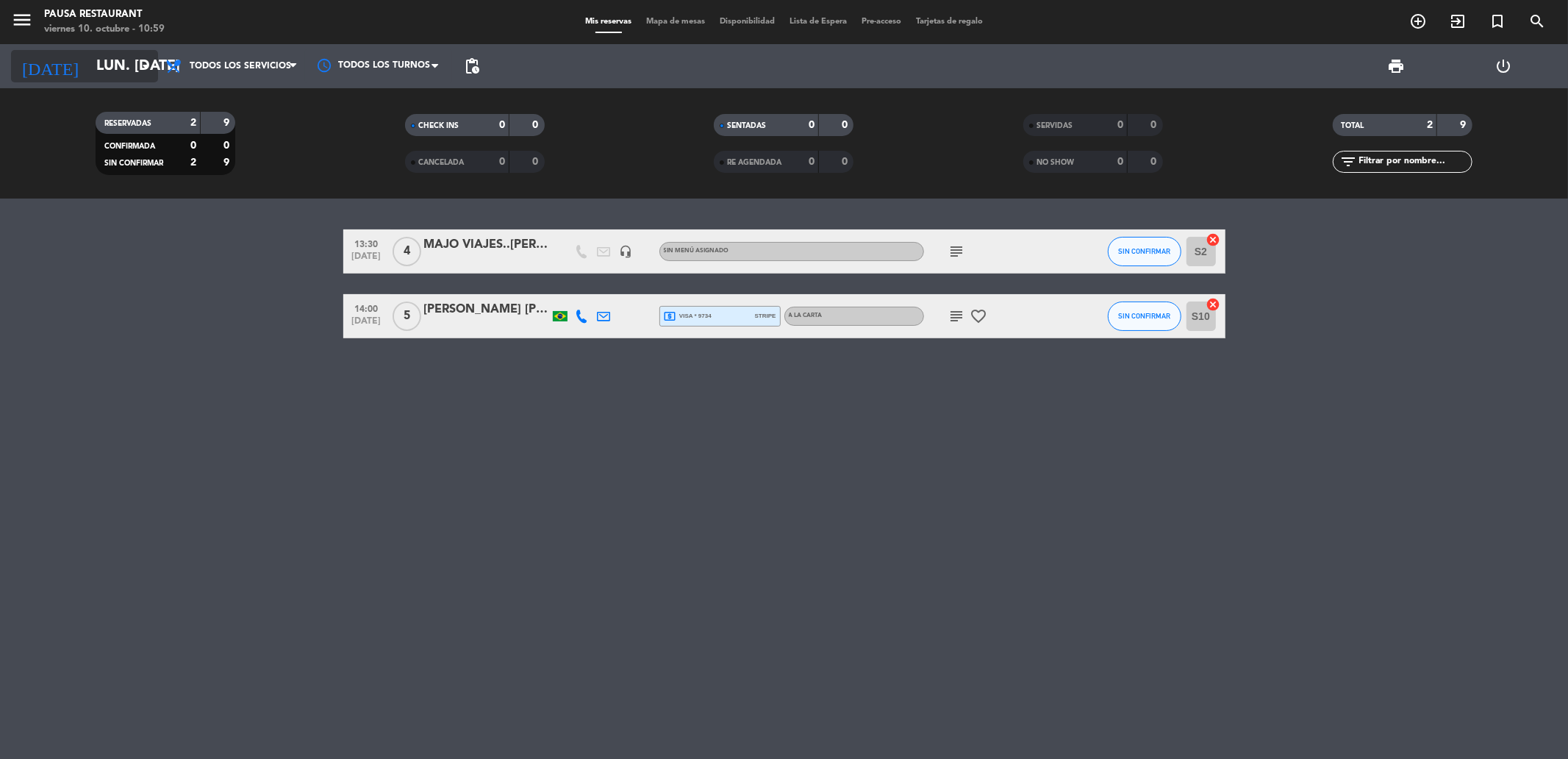
click at [137, 59] on icon "arrow_drop_down" at bounding box center [146, 66] width 18 height 18
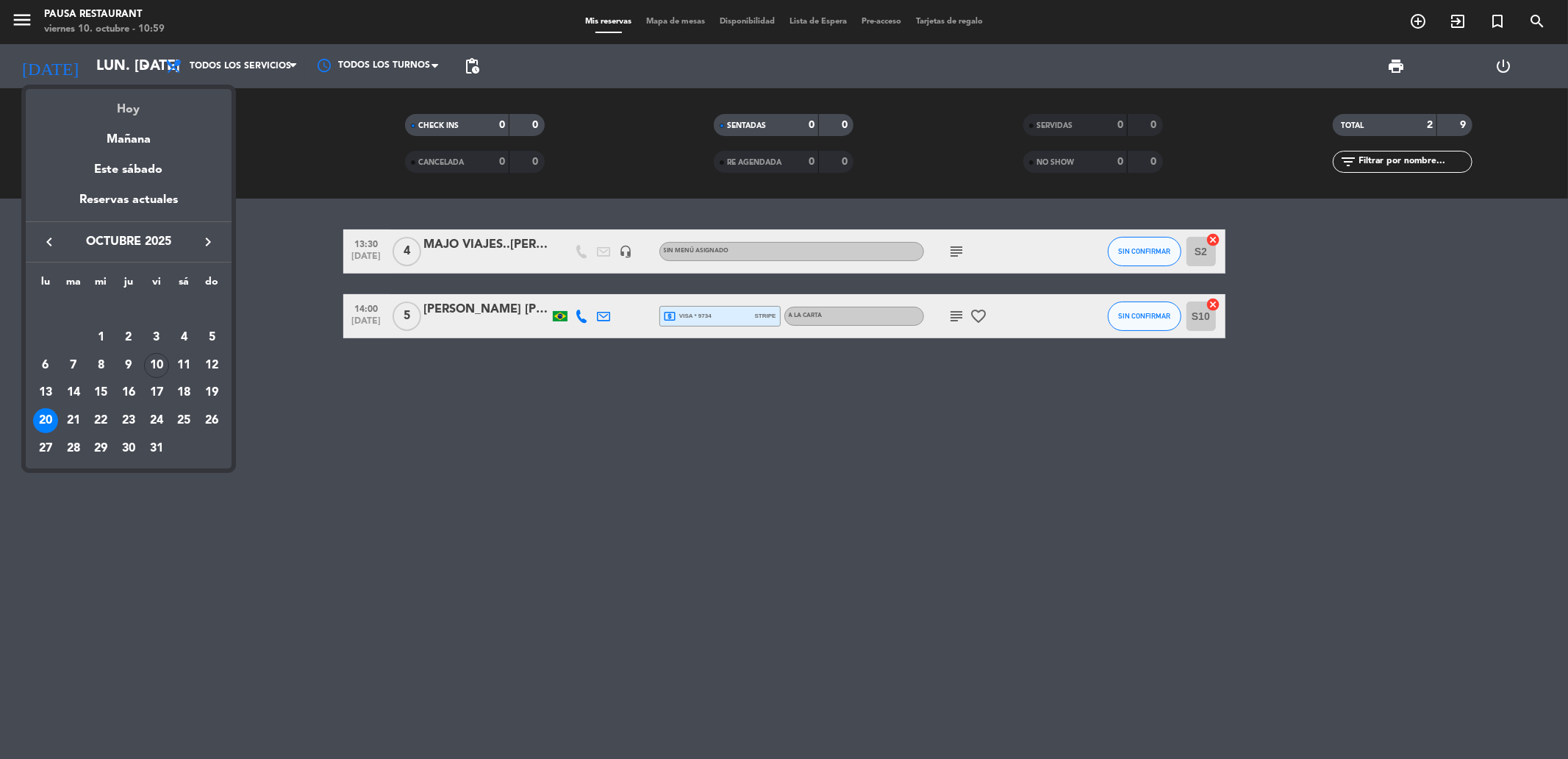
click at [152, 98] on div "Hoy" at bounding box center [129, 104] width 206 height 30
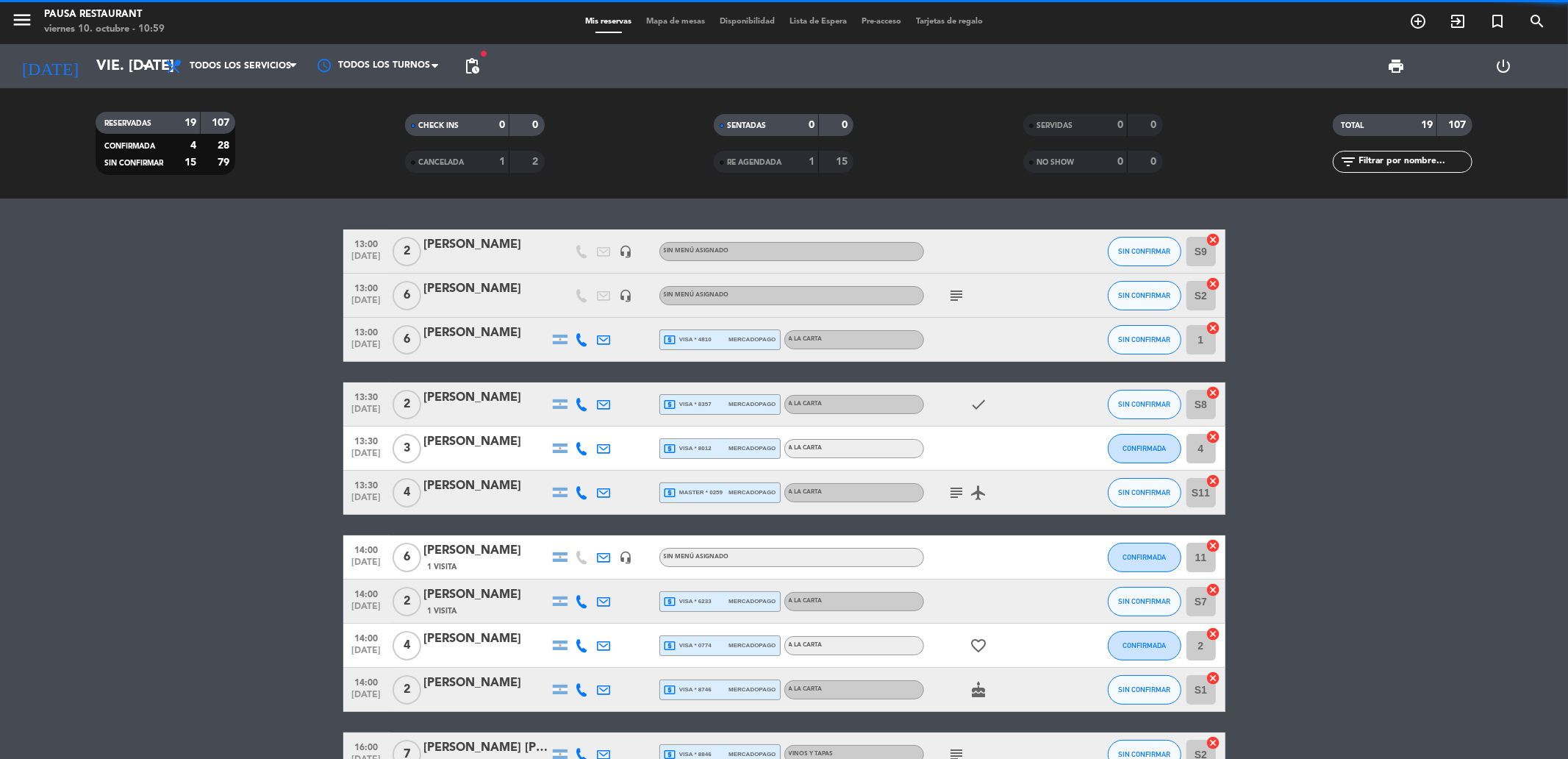
click at [294, 66] on icon at bounding box center [293, 65] width 6 height 12
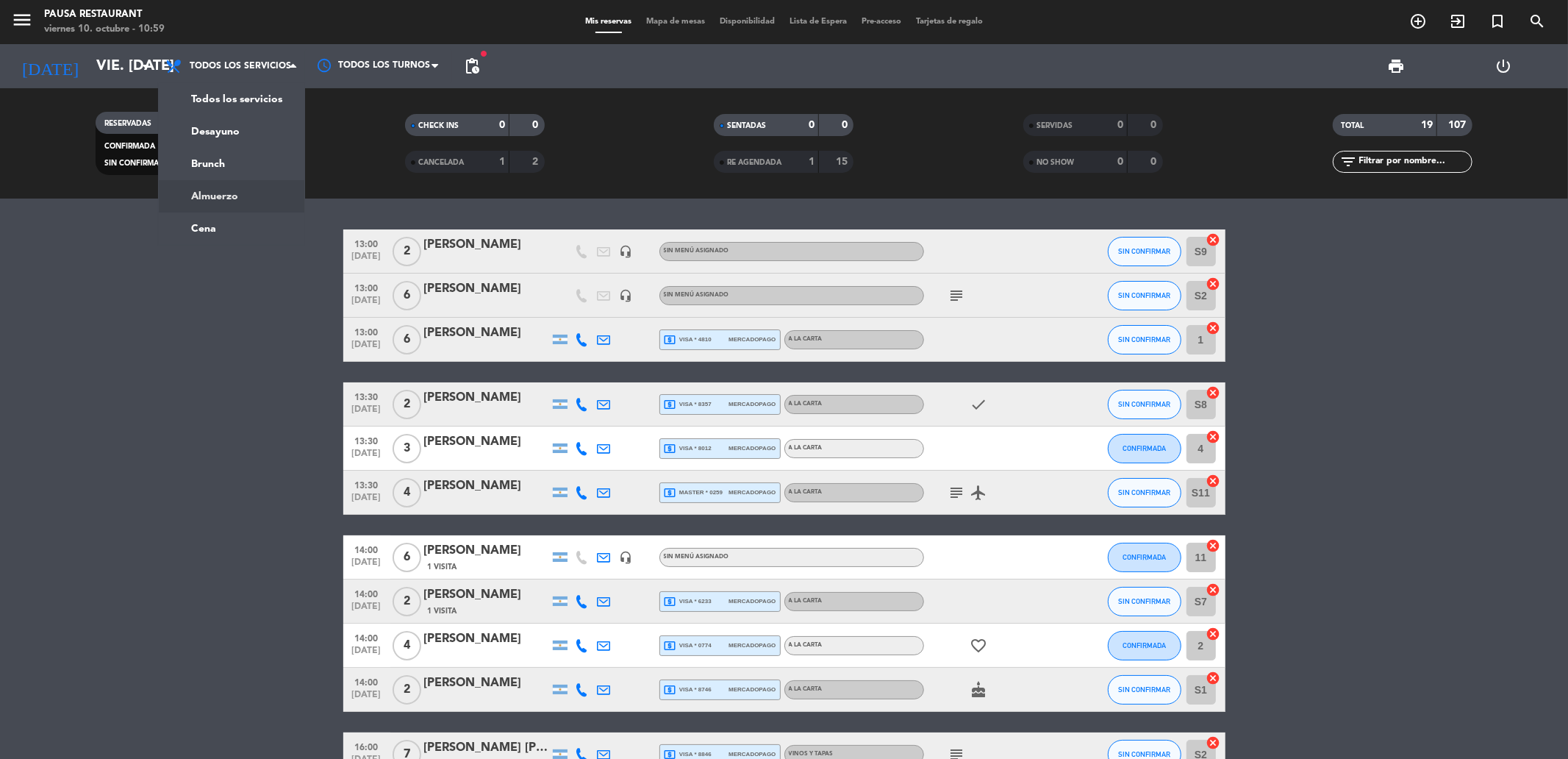
click at [224, 187] on div "menu Pausa Restaurant viernes 10. octubre - 10:59 Mis reservas Mapa de mesas Di…" at bounding box center [784, 99] width 1568 height 199
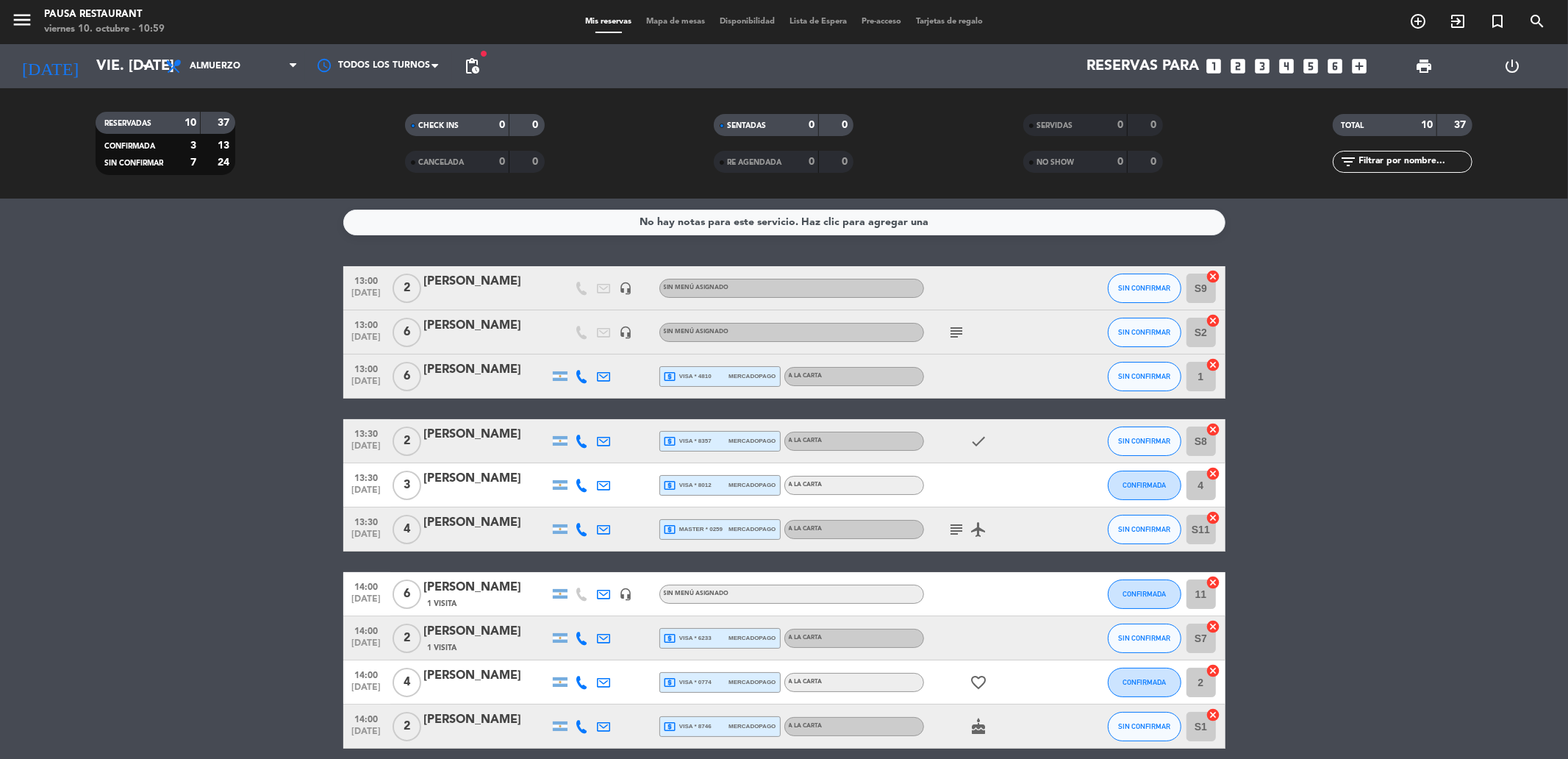
click at [956, 324] on icon "subject" at bounding box center [957, 332] width 18 height 18
click at [979, 445] on icon "check" at bounding box center [979, 441] width 18 height 18
click at [960, 528] on icon "subject" at bounding box center [957, 529] width 18 height 18
click at [978, 684] on icon "favorite_border" at bounding box center [979, 682] width 18 height 18
click at [976, 729] on icon "cake" at bounding box center [979, 726] width 18 height 18
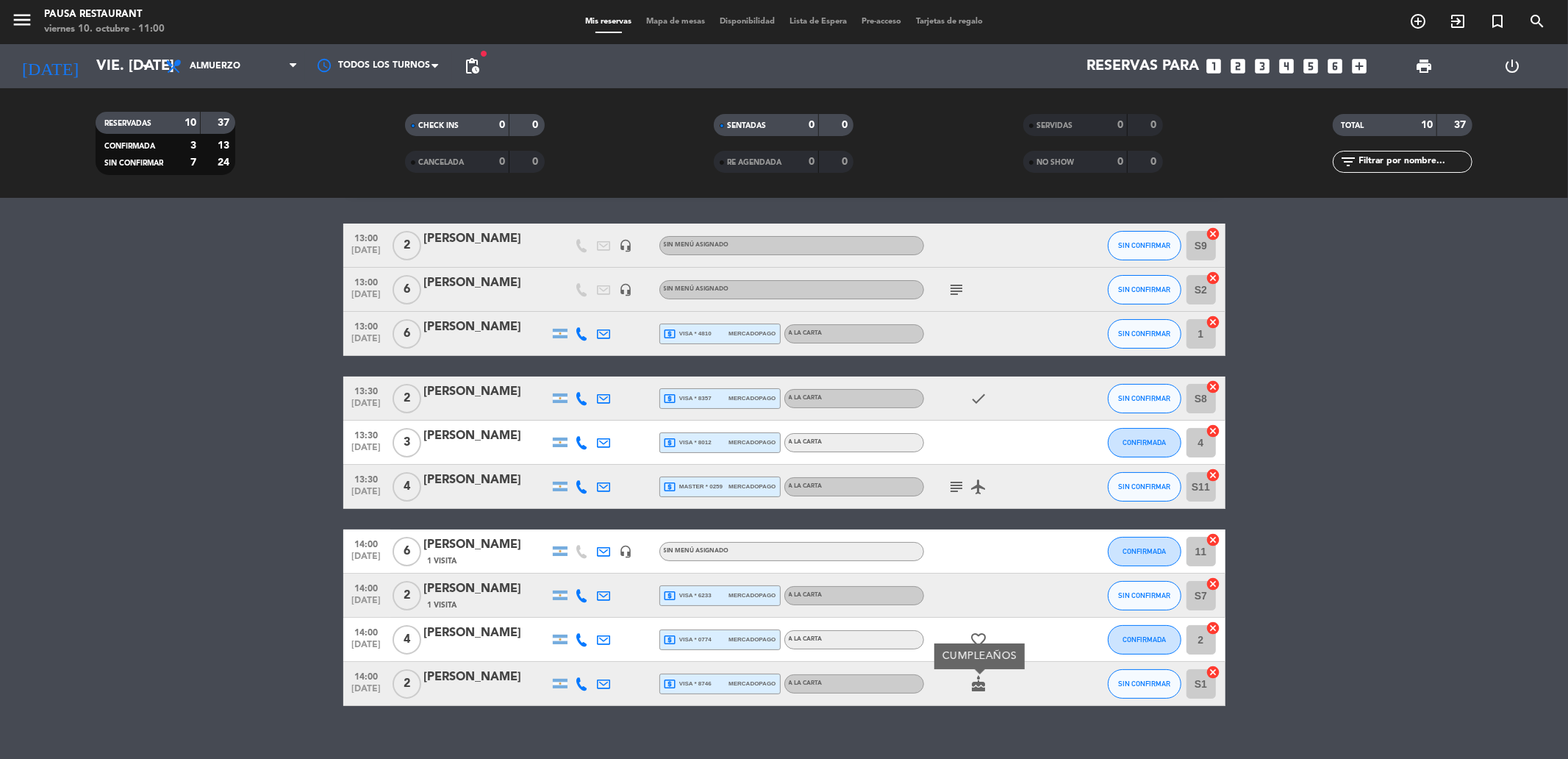
scroll to position [62, 0]
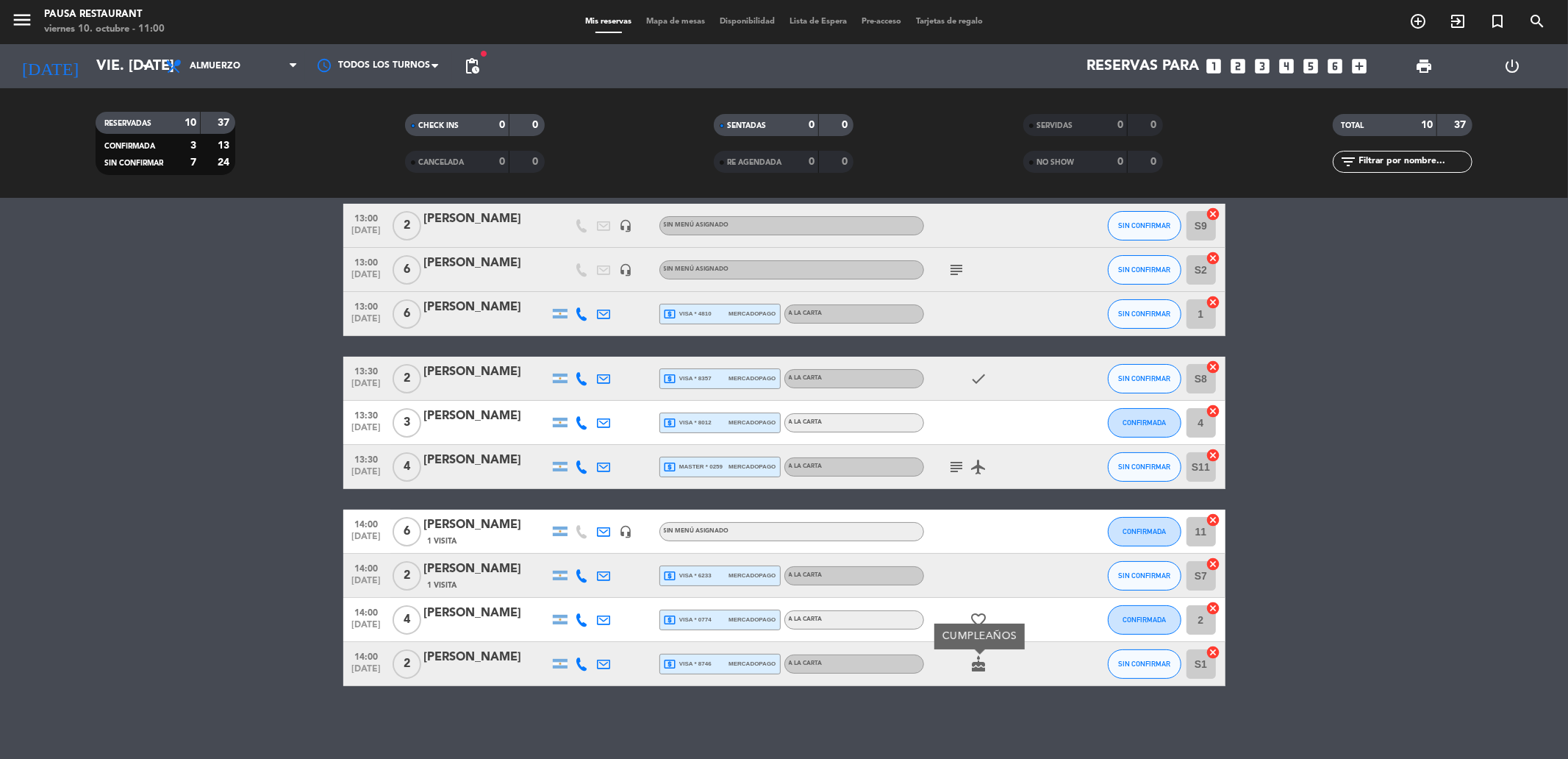
click at [961, 465] on icon "subject" at bounding box center [957, 467] width 18 height 18
click at [960, 265] on icon "subject" at bounding box center [957, 270] width 18 height 18
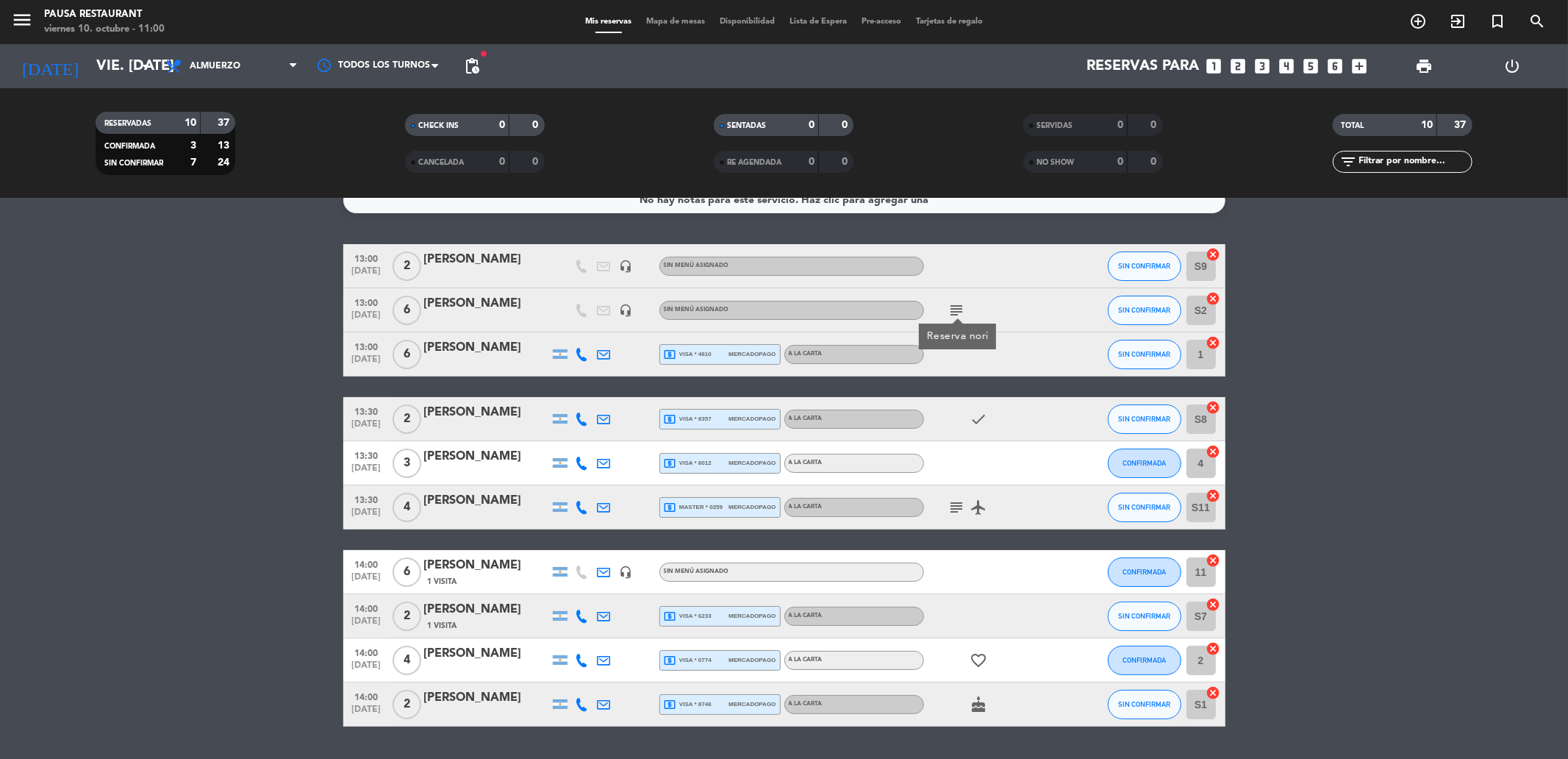
scroll to position [0, 0]
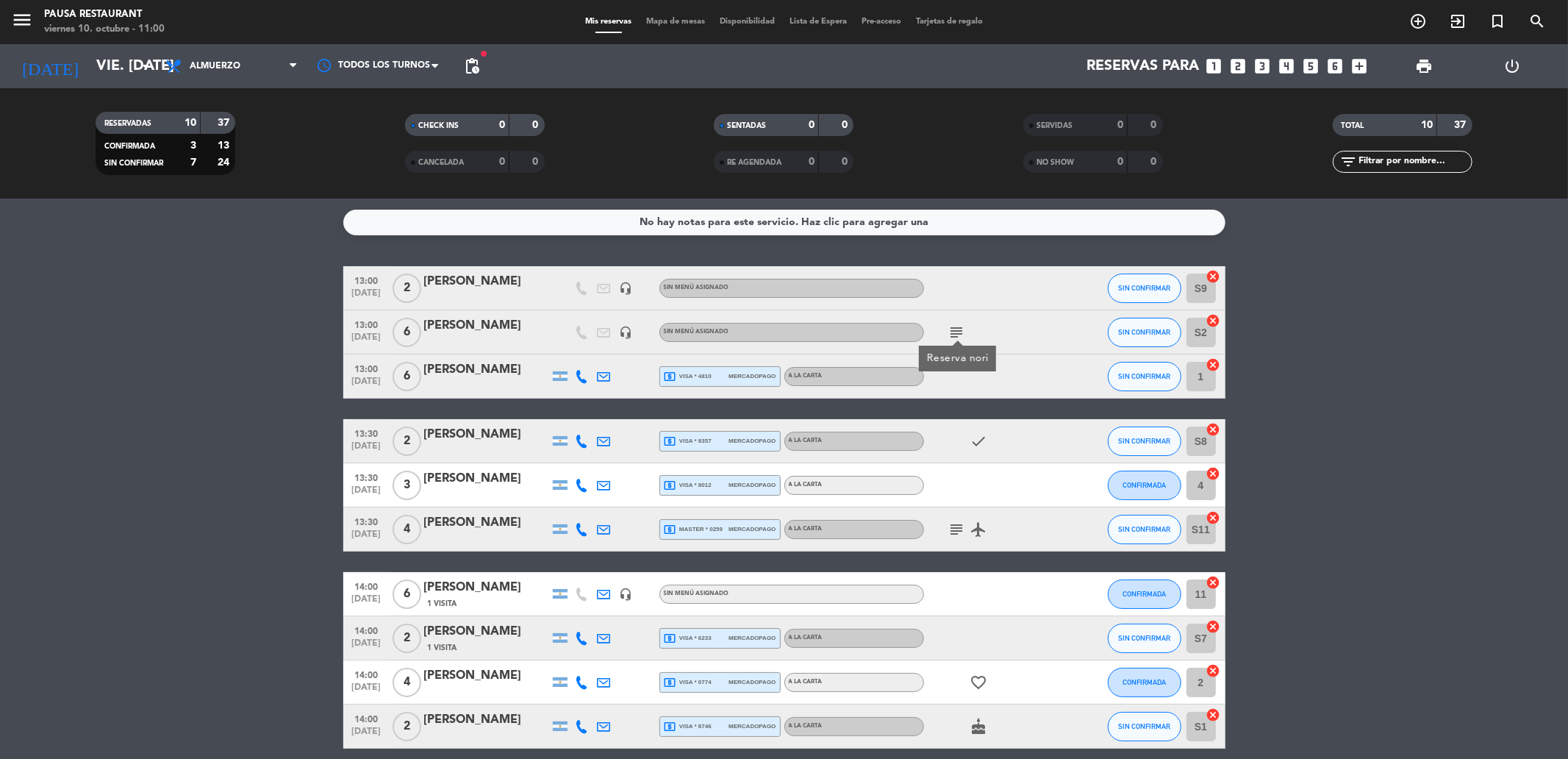
click at [463, 55] on span "pending_actions" at bounding box center [472, 66] width 30 height 30
click at [474, 62] on span "pending_actions" at bounding box center [472, 66] width 18 height 18
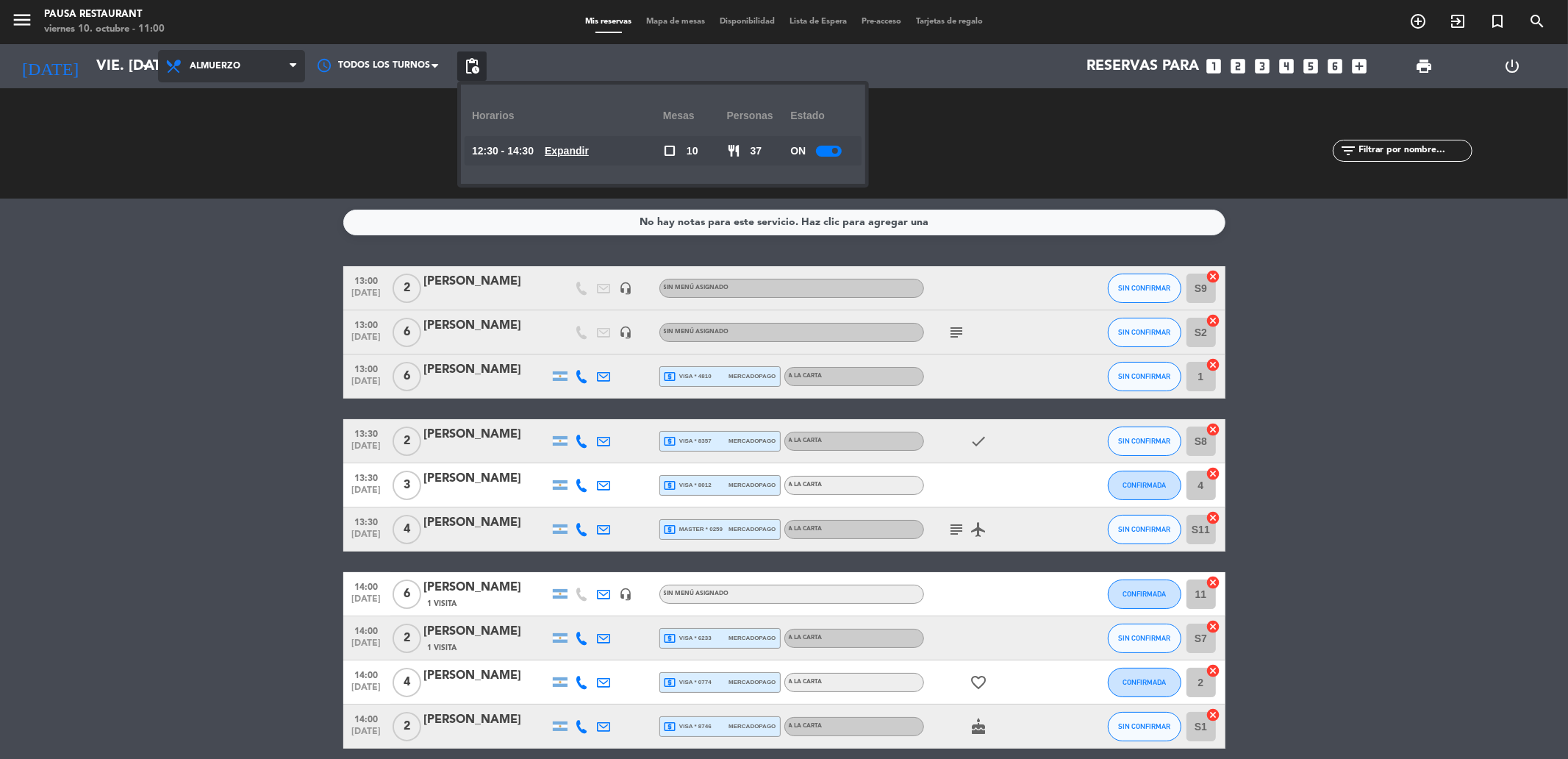
click at [293, 65] on icon at bounding box center [293, 65] width 6 height 12
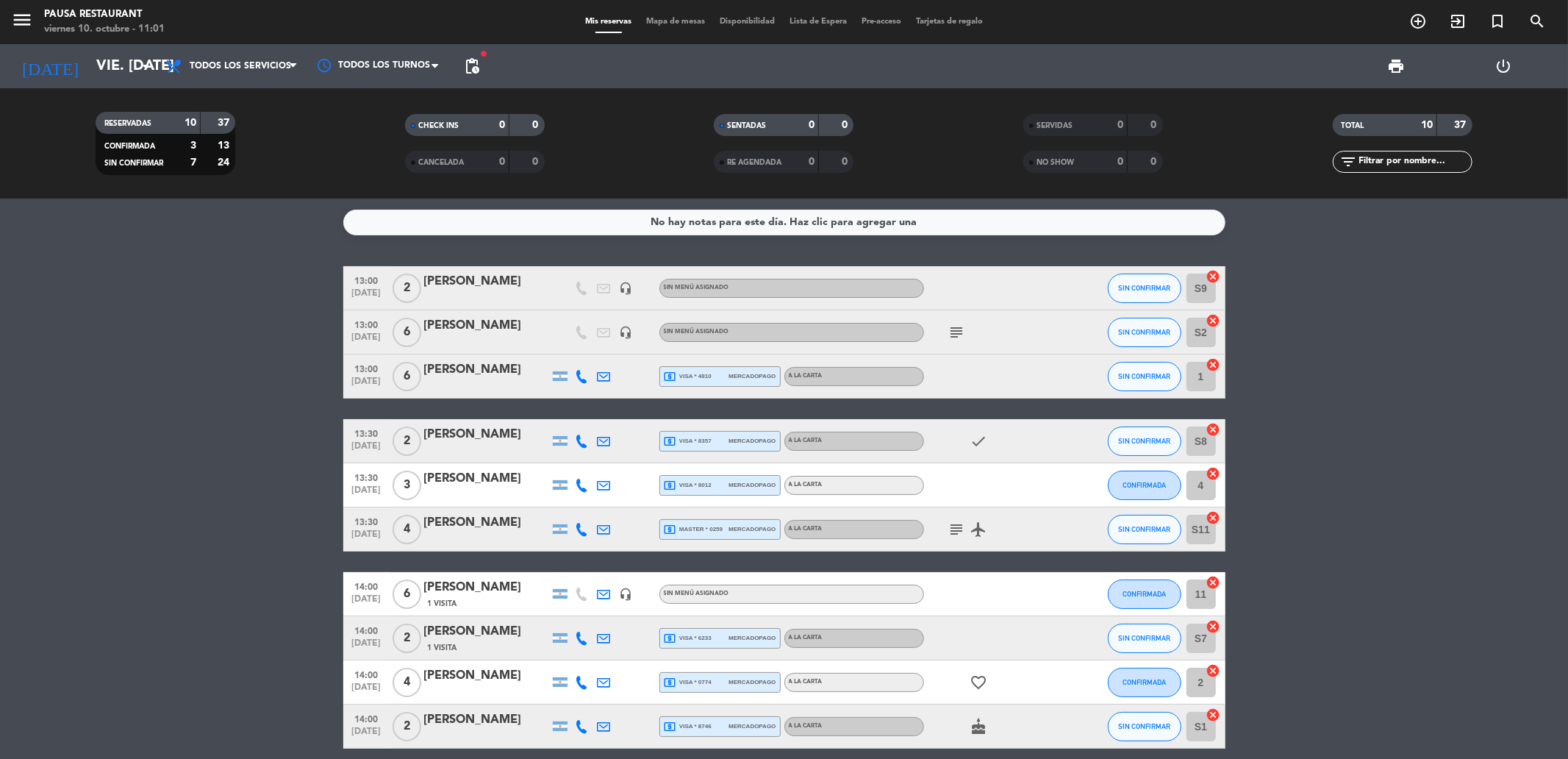
click at [255, 97] on div "menu Pausa Restaurant viernes 10. octubre - 11:01 Mis reservas Mapa de mesas Di…" at bounding box center [784, 99] width 1568 height 199
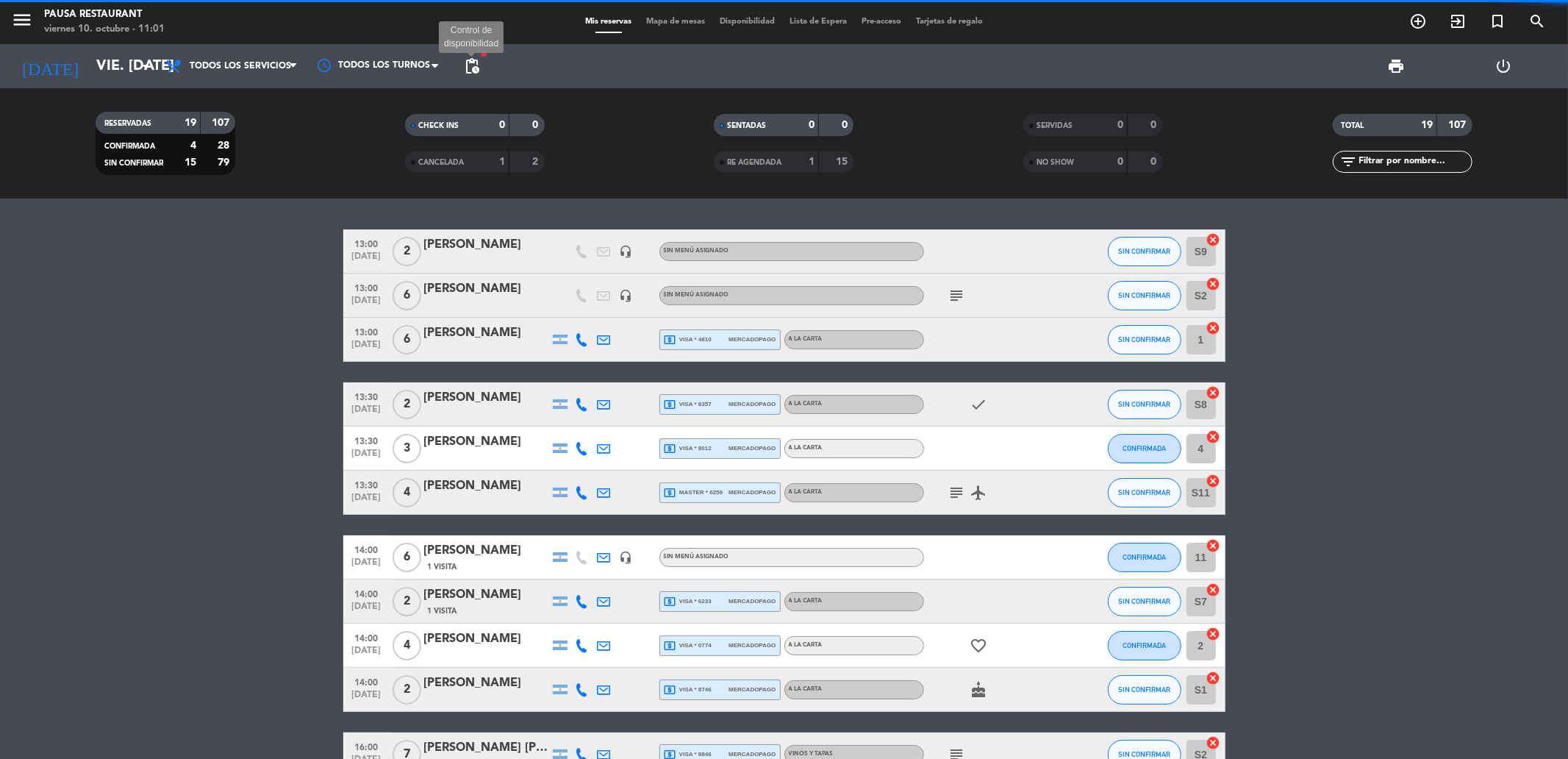
click at [473, 61] on span "pending_actions" at bounding box center [472, 66] width 18 height 18
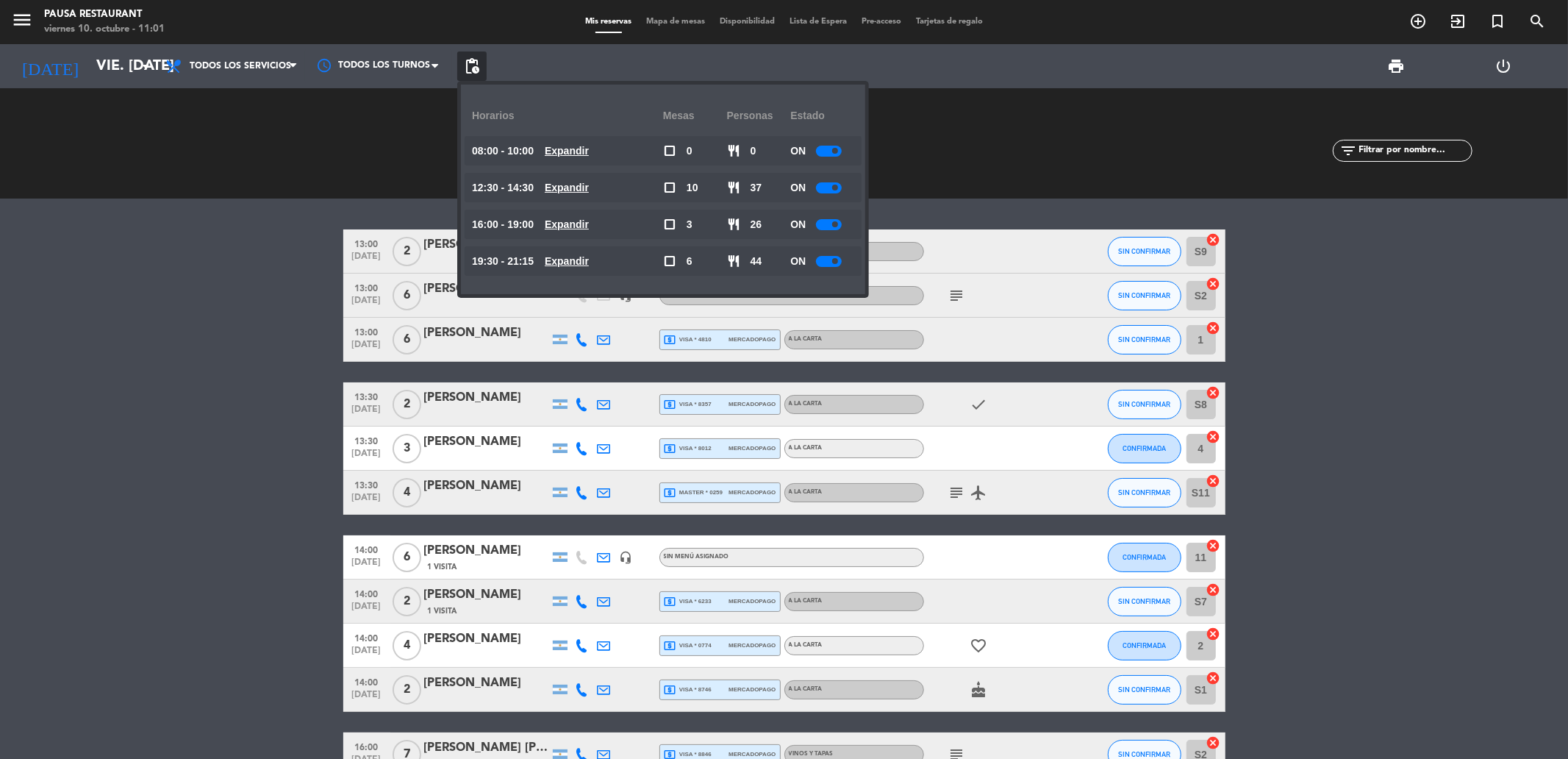
click at [825, 263] on div at bounding box center [829, 261] width 26 height 11
click at [295, 64] on icon at bounding box center [293, 65] width 6 height 12
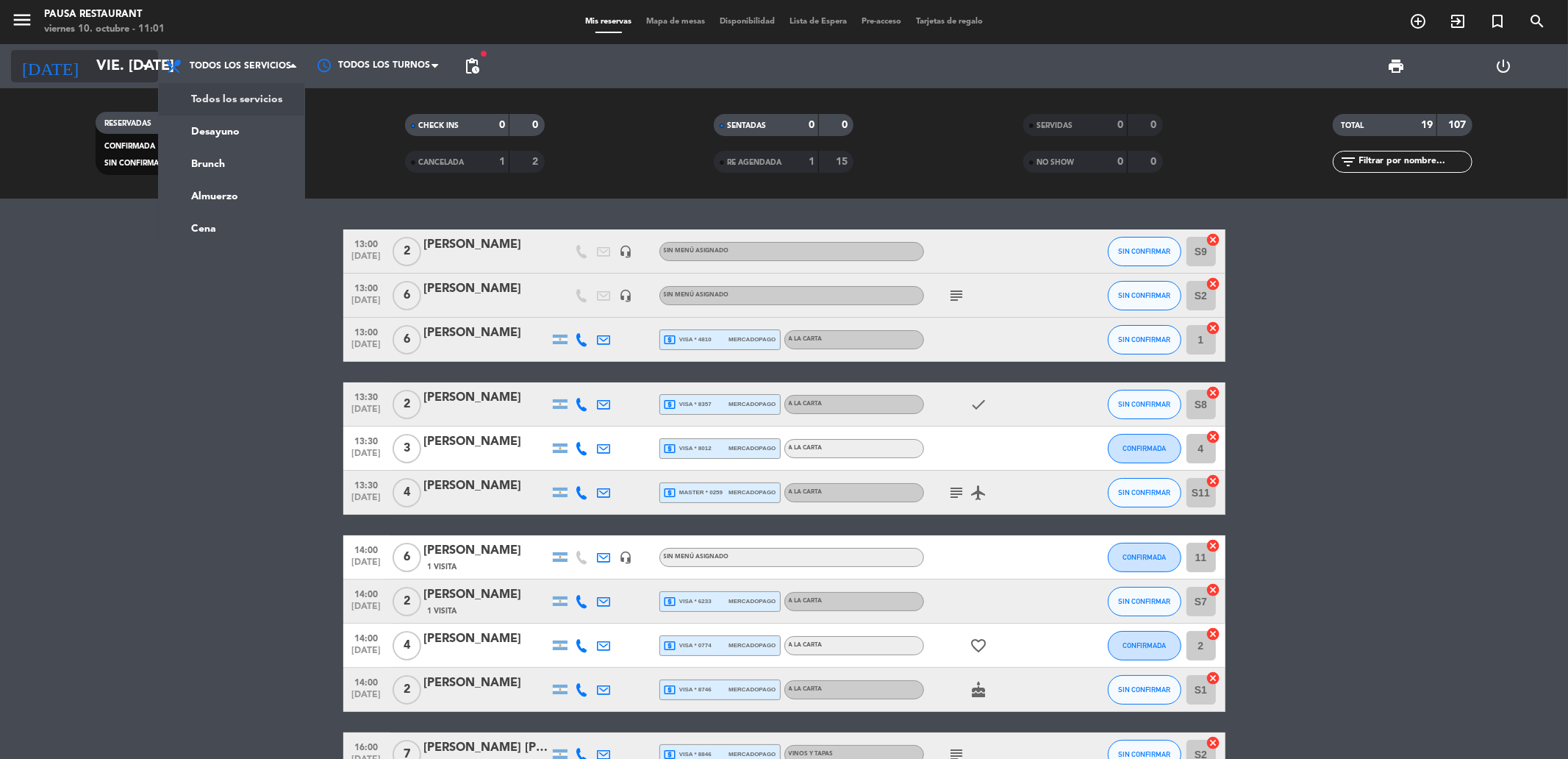
click at [134, 64] on input "vie. [DATE]" at bounding box center [182, 66] width 187 height 33
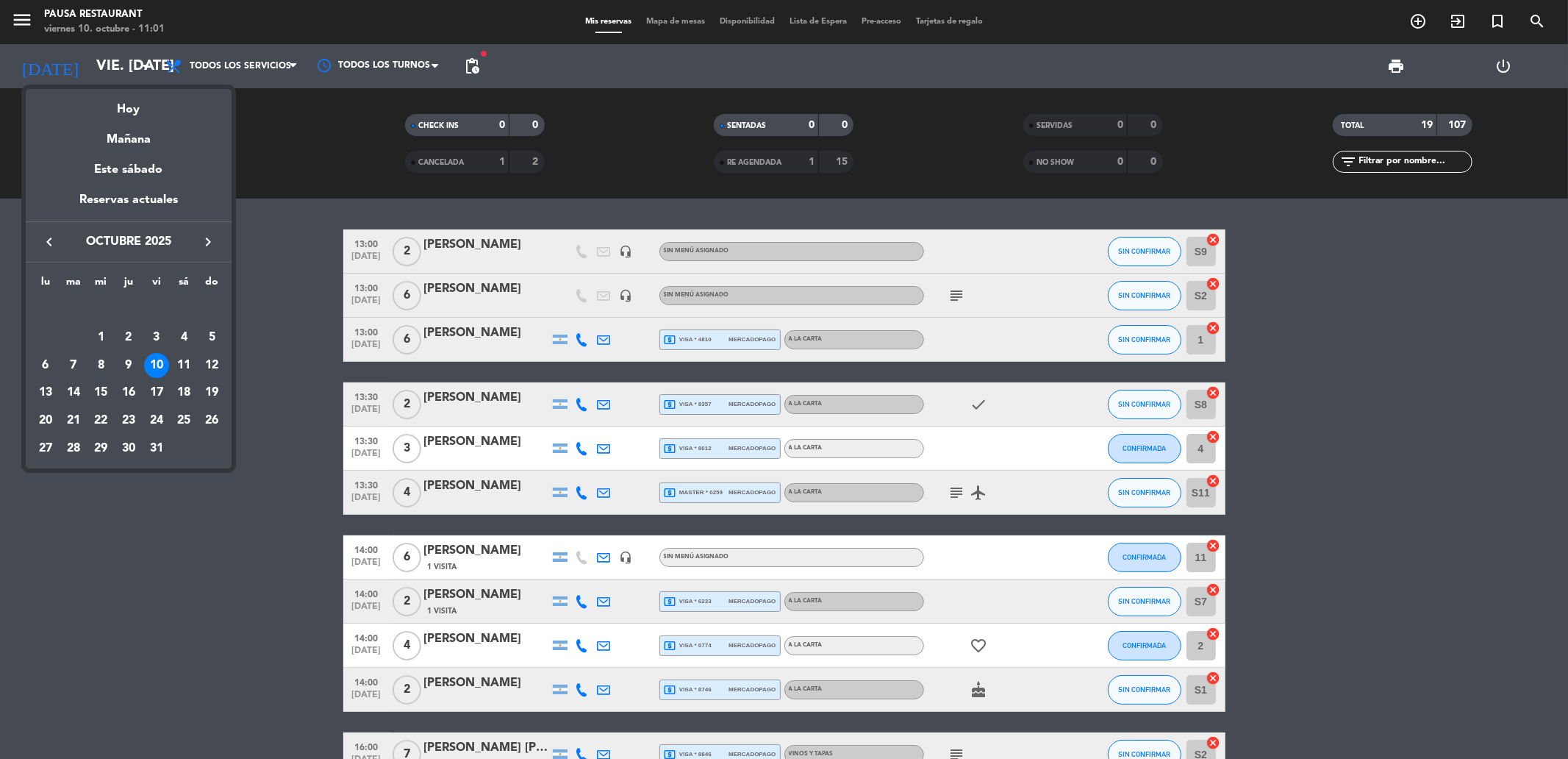
drag, startPoint x: 181, startPoint y: 365, endPoint x: 192, endPoint y: 362, distance: 11.4
click at [182, 365] on div "11" at bounding box center [184, 365] width 25 height 25
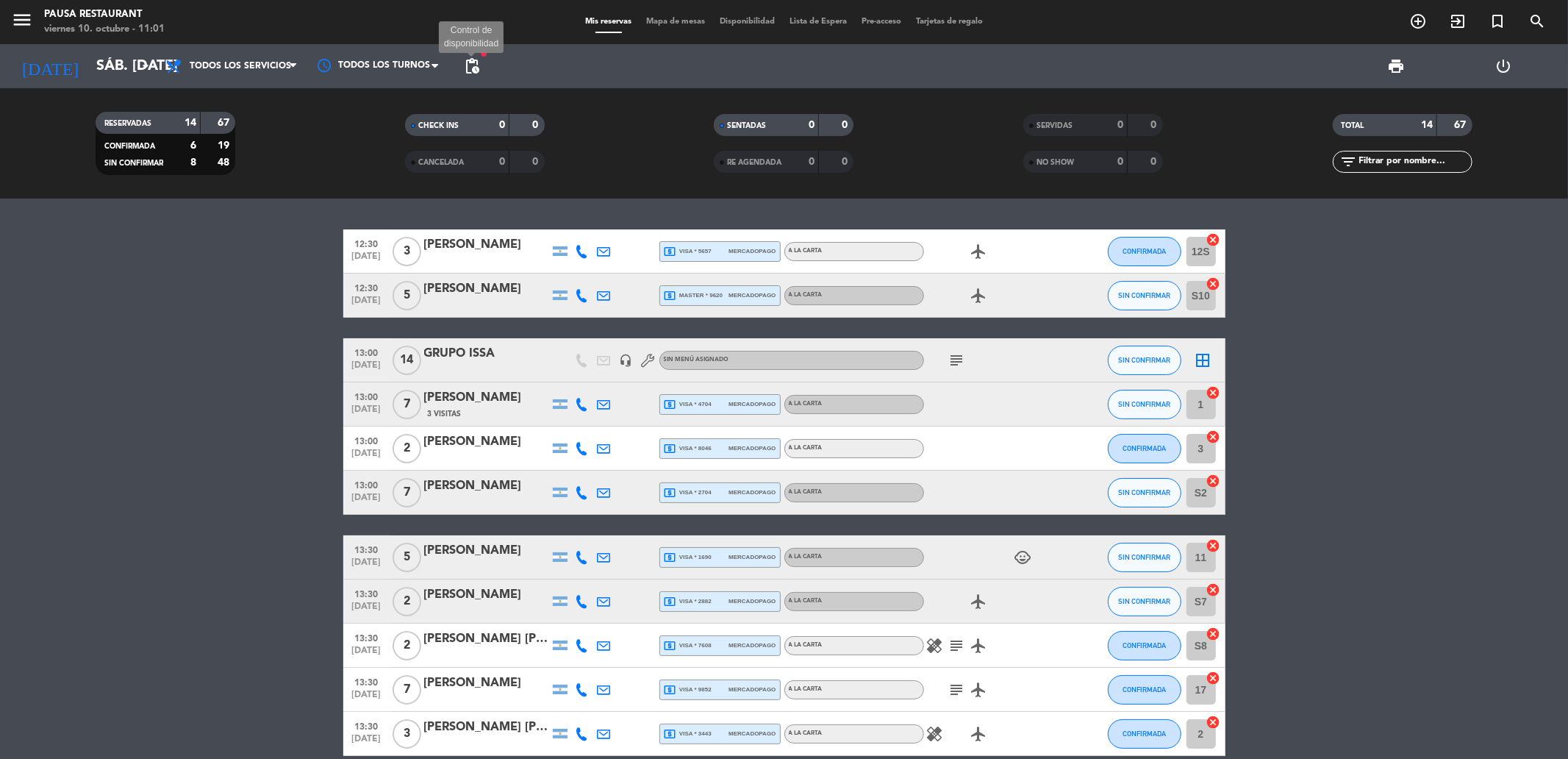
click at [479, 66] on span "pending_actions" at bounding box center [472, 66] width 18 height 18
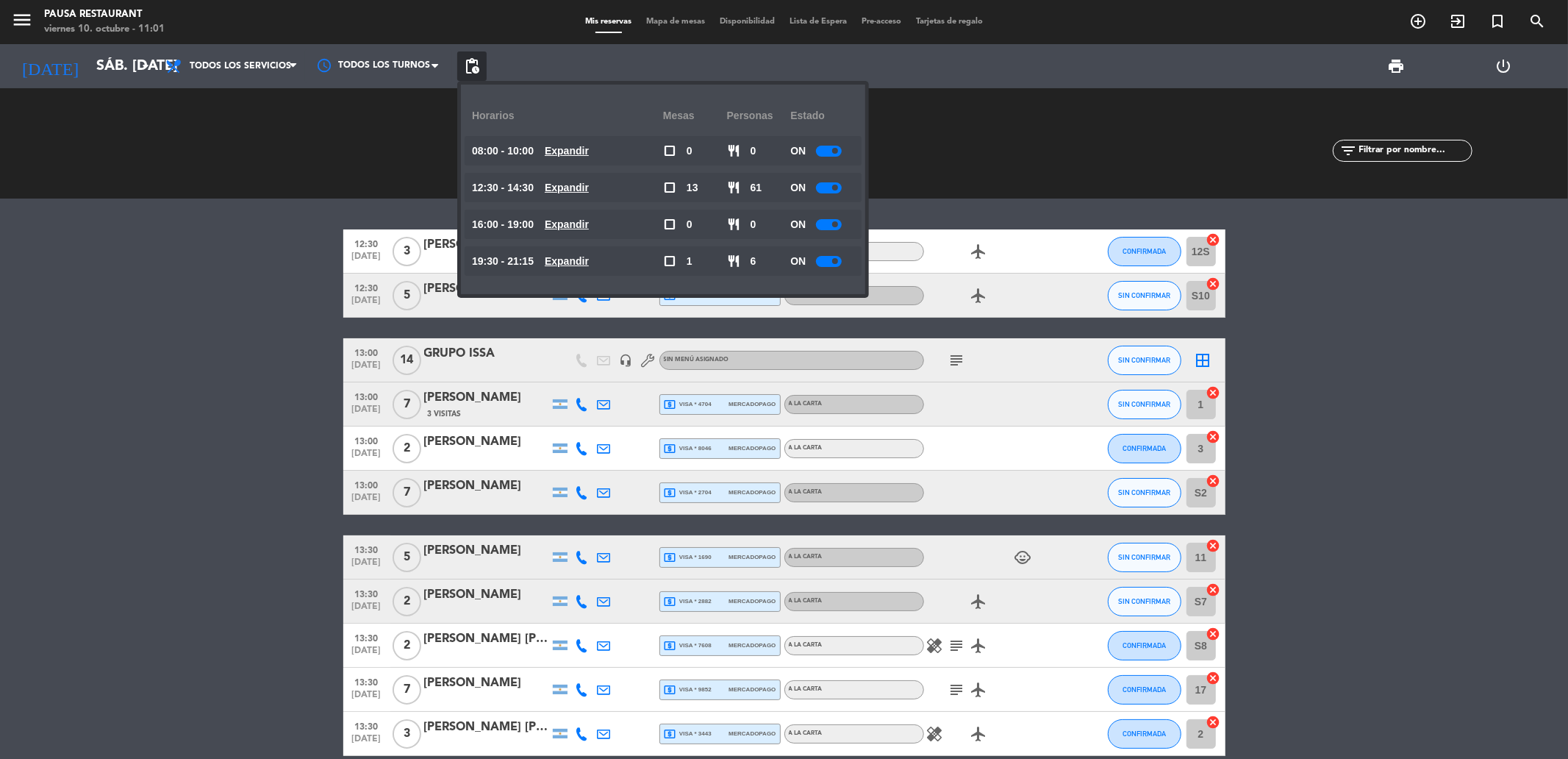
click at [245, 421] on bookings-row "12:30 [DATE] 3 [PERSON_NAME] local_atm visa * 5657 mercadopago A LA CARTA airpl…" at bounding box center [784, 579] width 1568 height 700
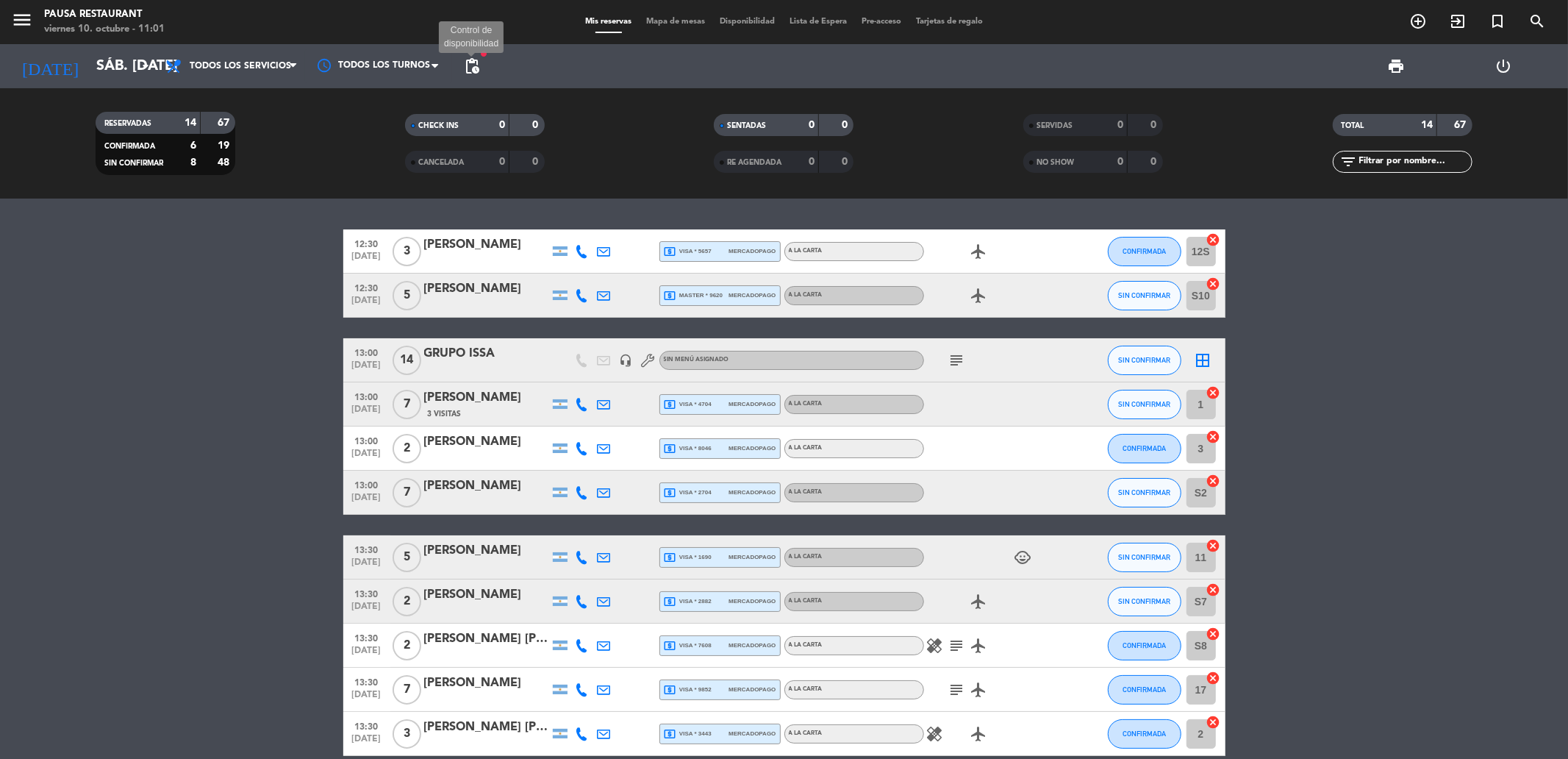
click at [467, 69] on span "pending_actions" at bounding box center [472, 66] width 18 height 18
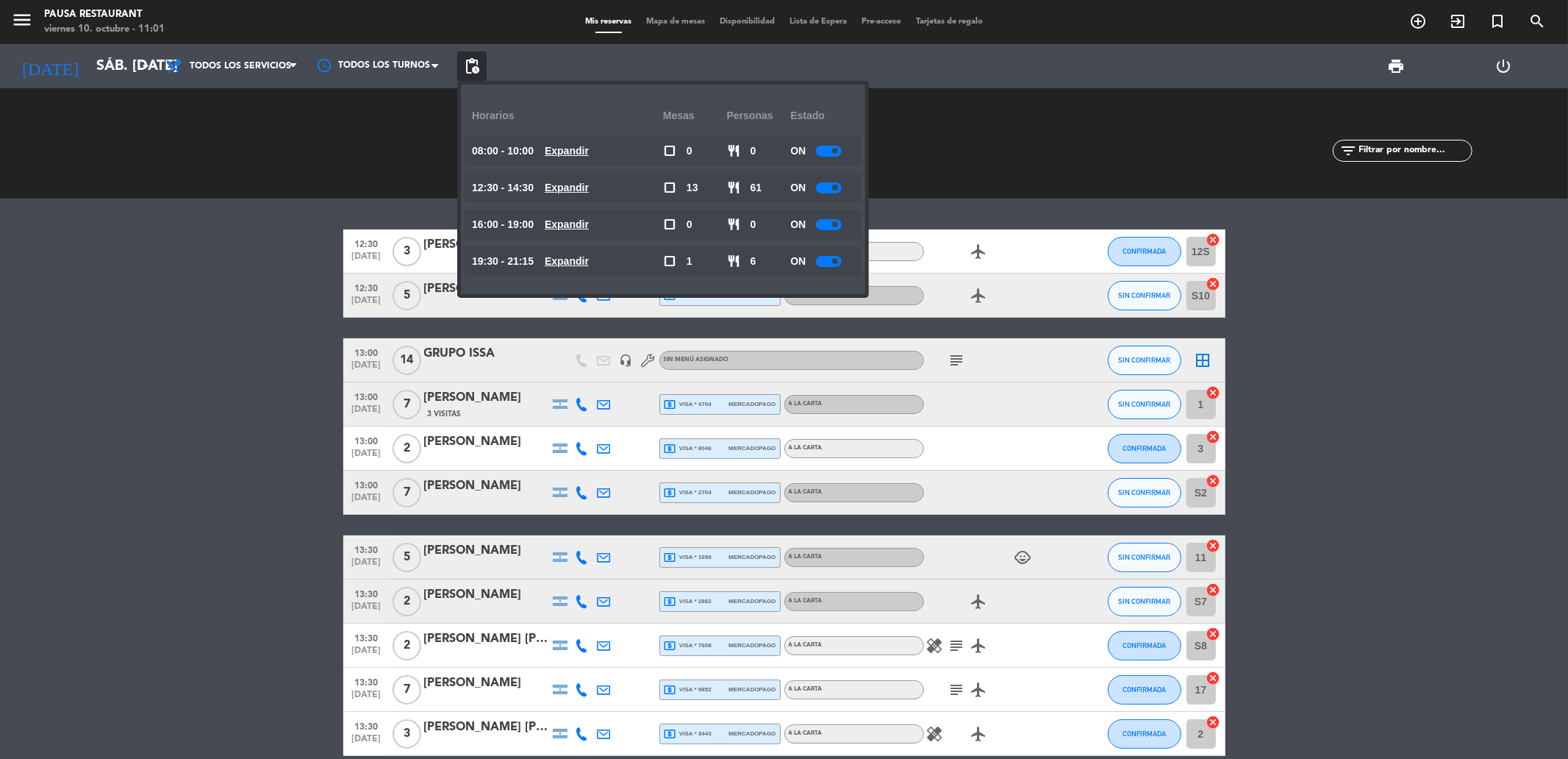
click at [812, 189] on div "ON" at bounding box center [823, 188] width 64 height 30
click at [823, 187] on div at bounding box center [829, 188] width 26 height 11
click at [823, 187] on div at bounding box center [833, 188] width 26 height 11
click at [833, 189] on div at bounding box center [833, 188] width 26 height 11
click at [574, 187] on u "Expandir" at bounding box center [566, 187] width 44 height 12
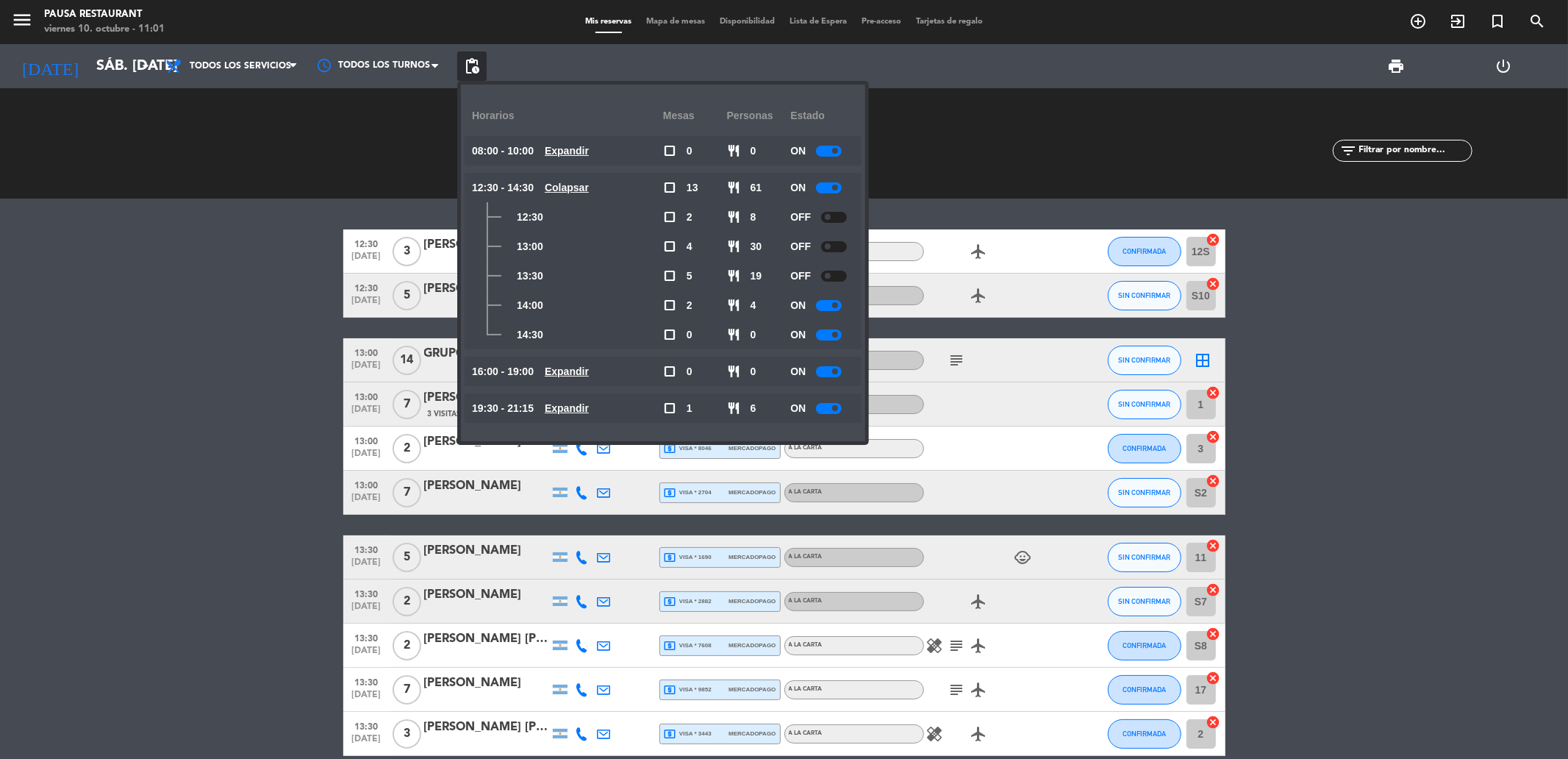
click at [145, 249] on bookings-row "12:30 [DATE] 3 [PERSON_NAME] local_atm visa * 5657 mercadopago A LA CARTA airpl…" at bounding box center [784, 579] width 1568 height 700
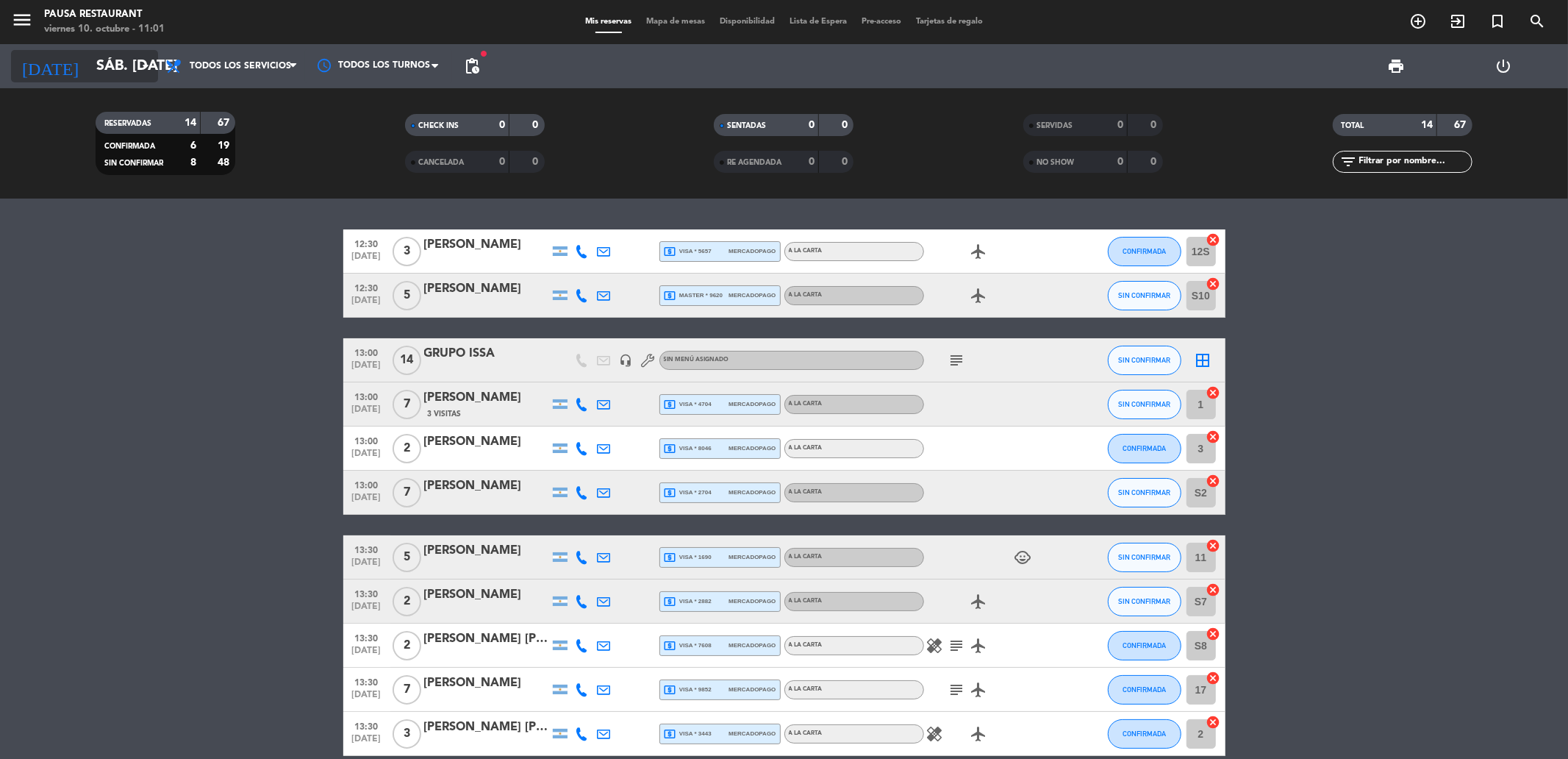
click at [129, 69] on input "sáb. [DATE]" at bounding box center [182, 66] width 187 height 33
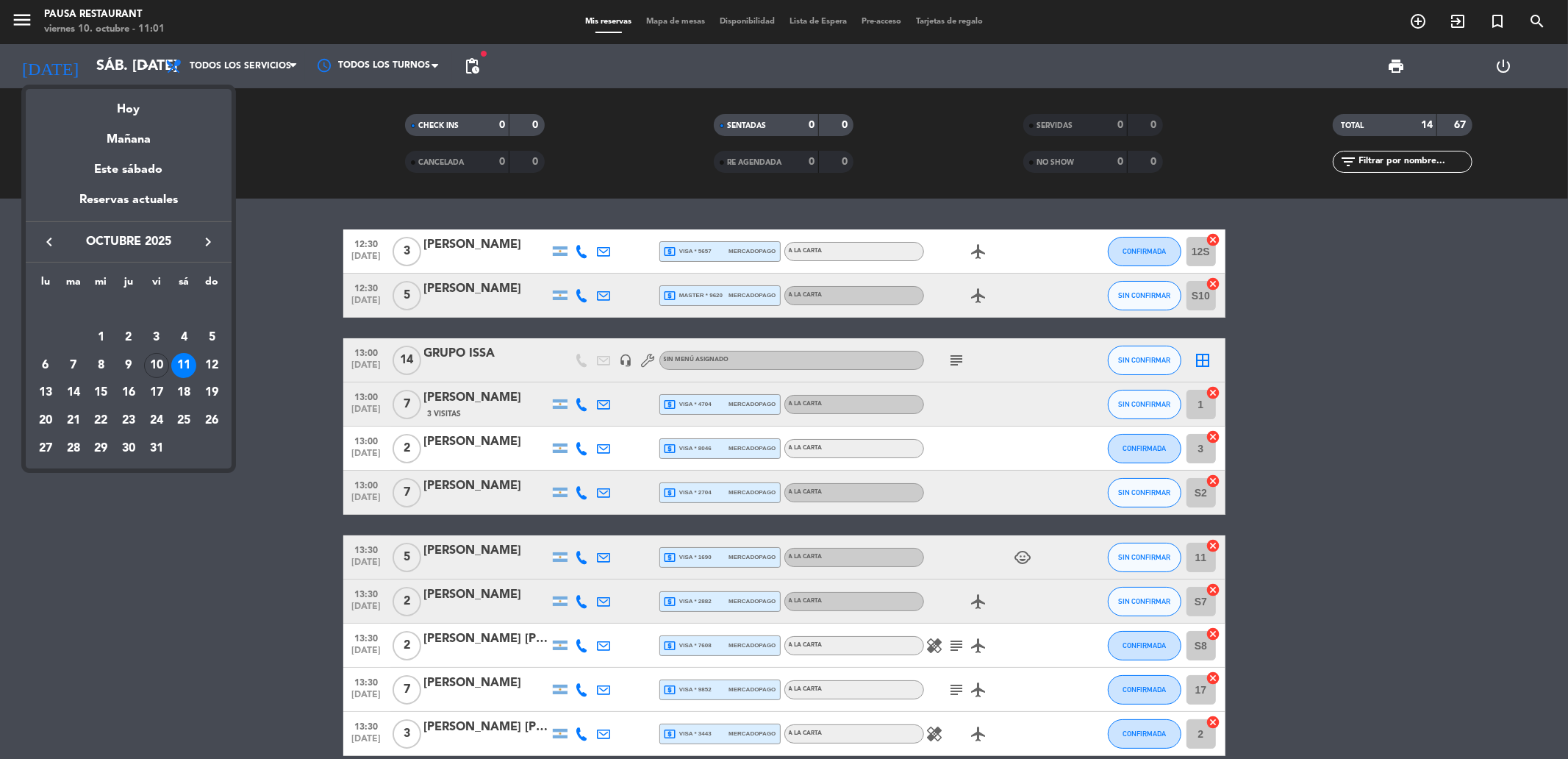
click at [157, 362] on div "10" at bounding box center [157, 365] width 25 height 25
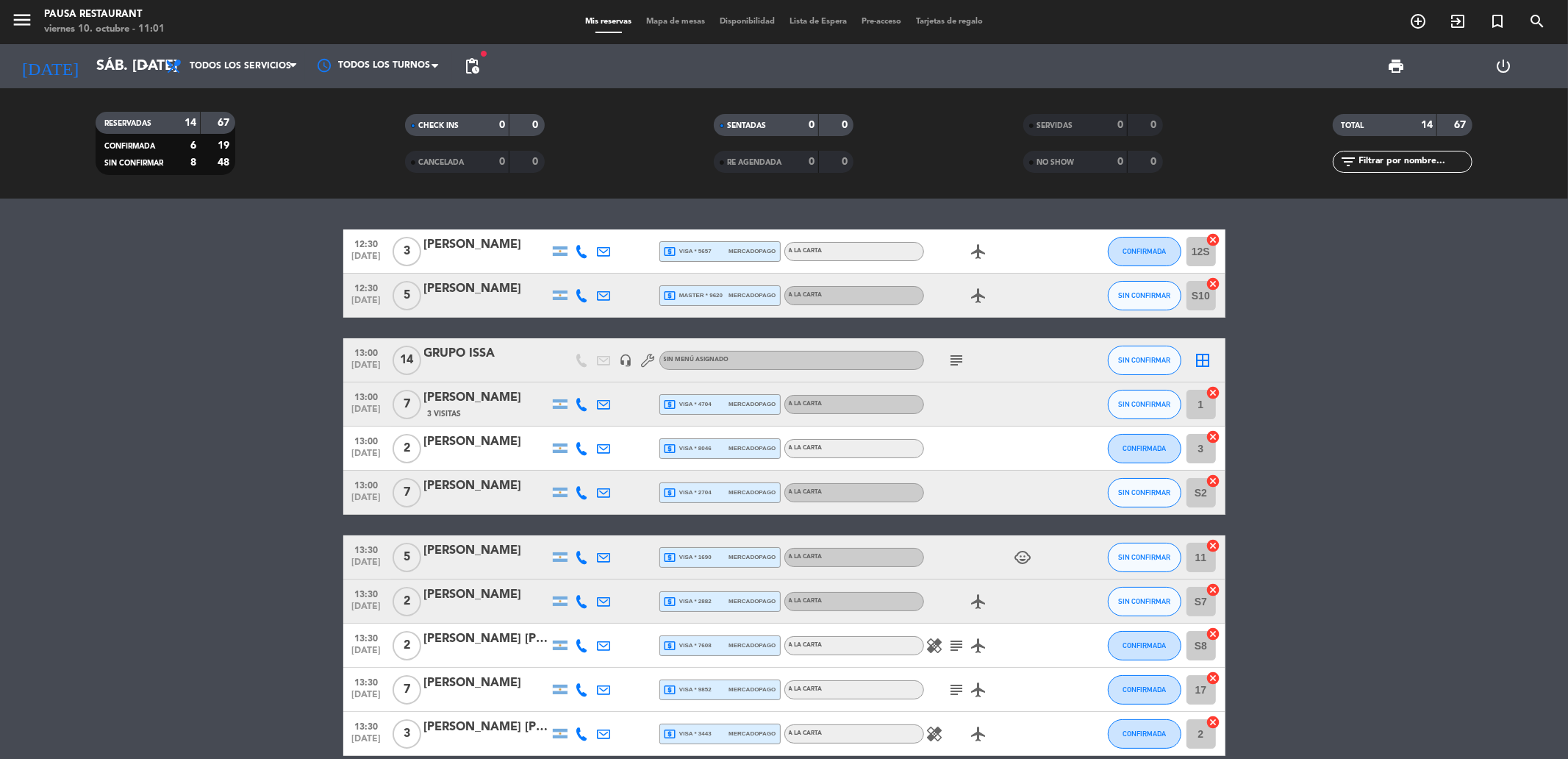
type input "vie. [DATE]"
